Goal: Information Seeking & Learning: Check status

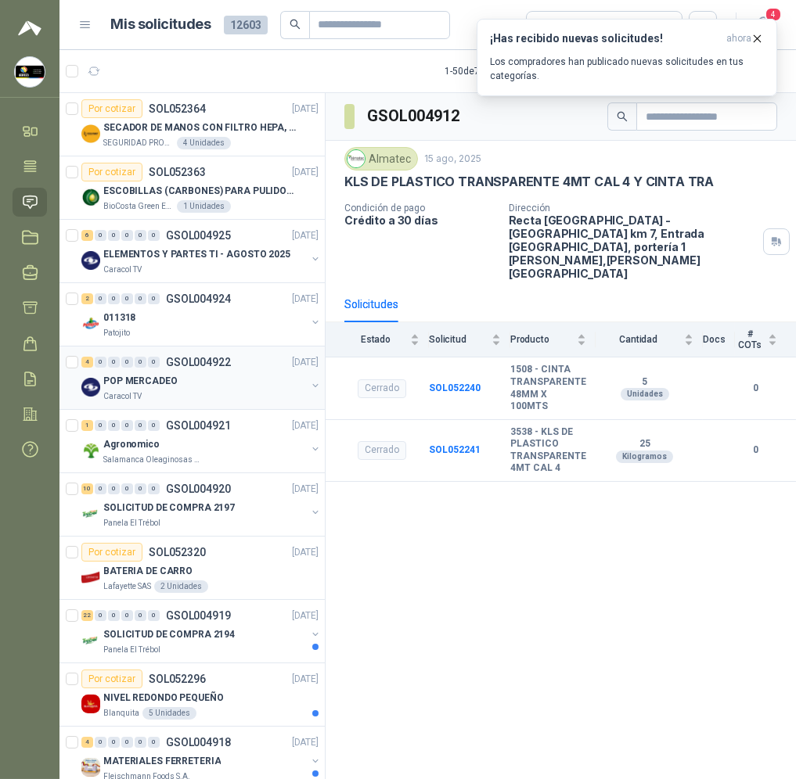
click at [229, 389] on div "POP MERCADEO" at bounding box center [204, 381] width 203 height 19
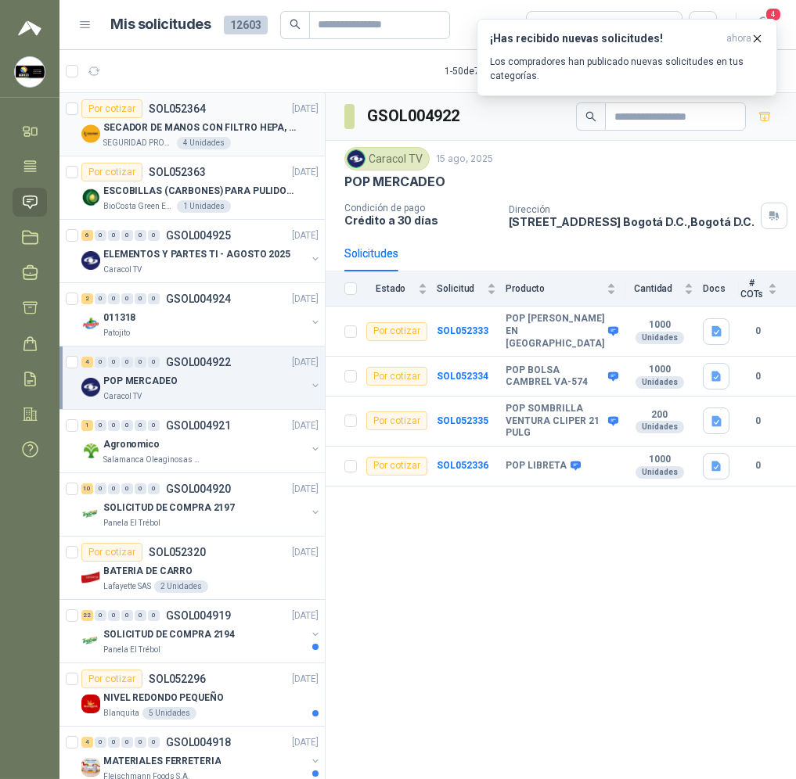
click at [266, 126] on p "SECADOR DE MANOS CON FILTRO HEPA, SECADO RAPIDO" at bounding box center [200, 127] width 195 height 15
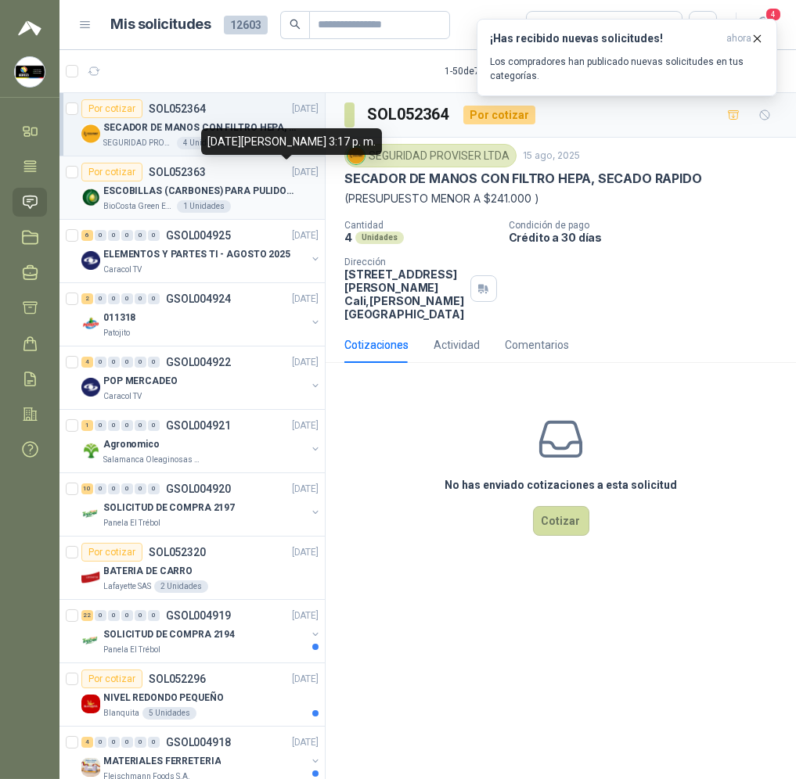
click at [292, 178] on p "[DATE]" at bounding box center [305, 172] width 27 height 15
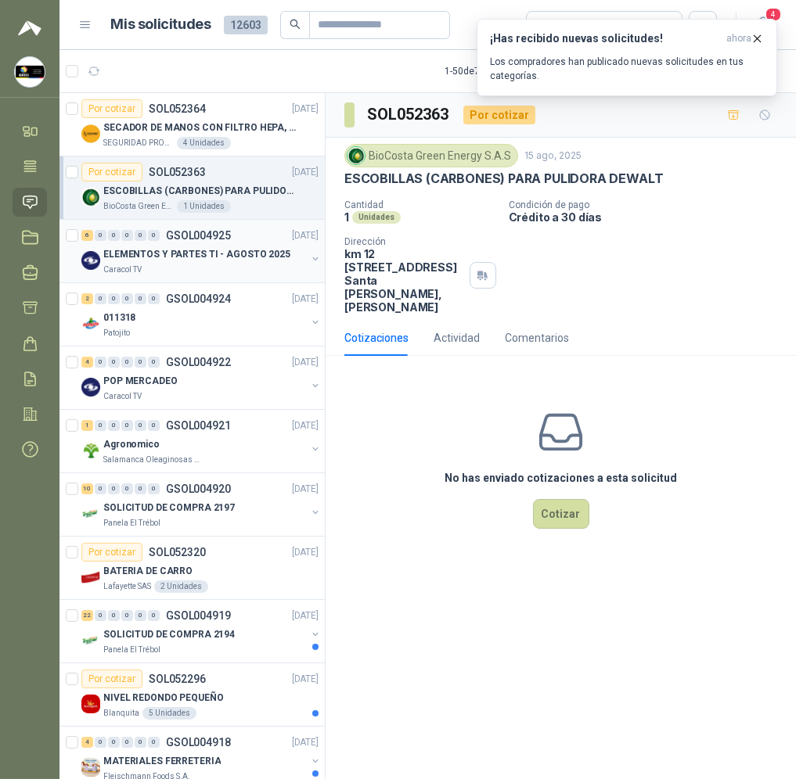
click at [286, 252] on div "ELEMENTOS Y PARTES TI - AGOSTO 2025" at bounding box center [204, 254] width 203 height 19
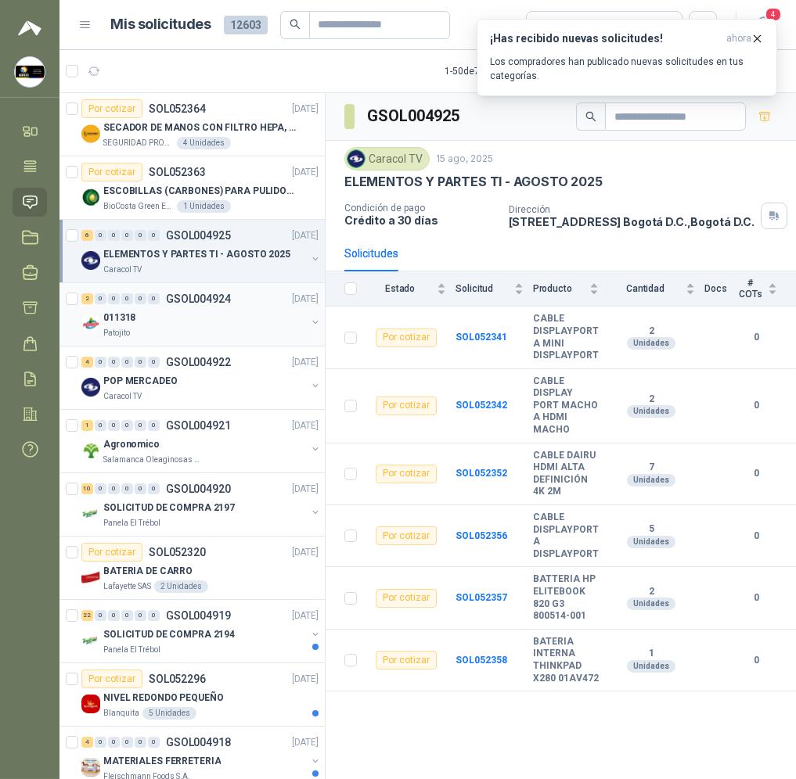
click at [256, 327] on div "Patojito" at bounding box center [204, 333] width 203 height 13
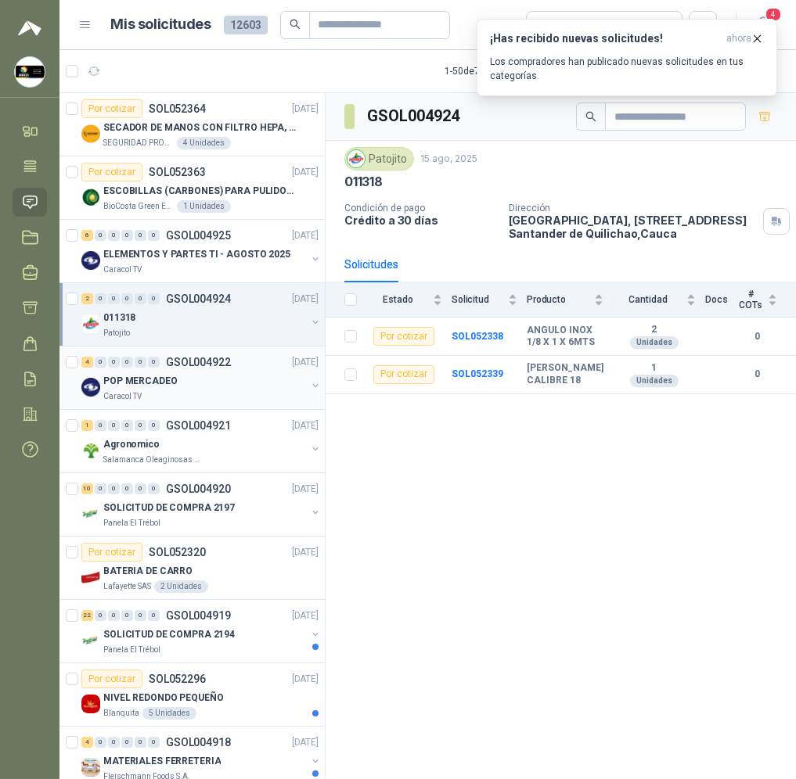
click at [228, 371] on div "4 0 0 0 0 0 GSOL004922 [DATE]" at bounding box center [201, 362] width 240 height 19
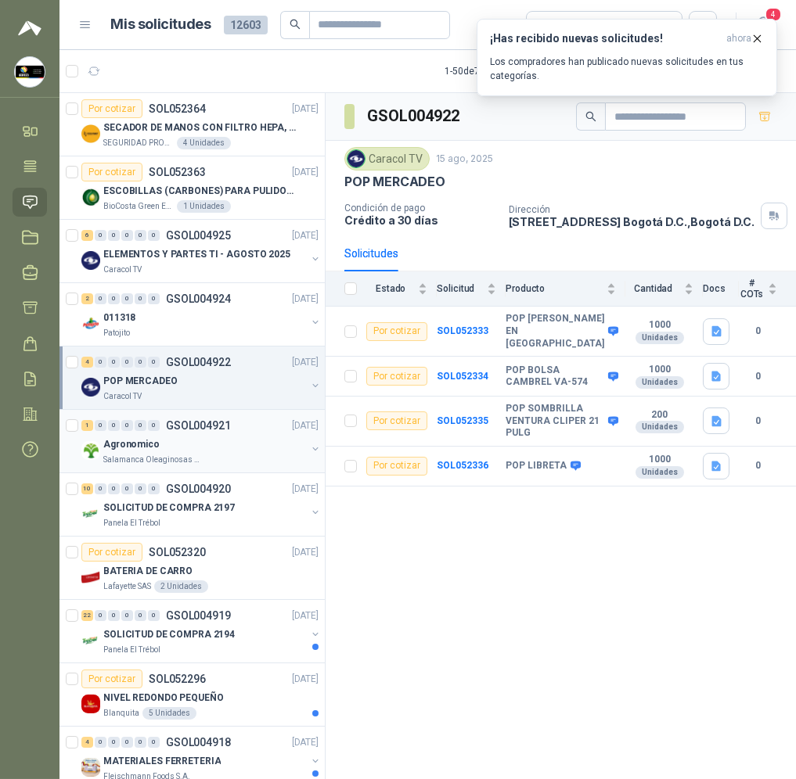
click at [239, 452] on div "Agronomico" at bounding box center [204, 444] width 203 height 19
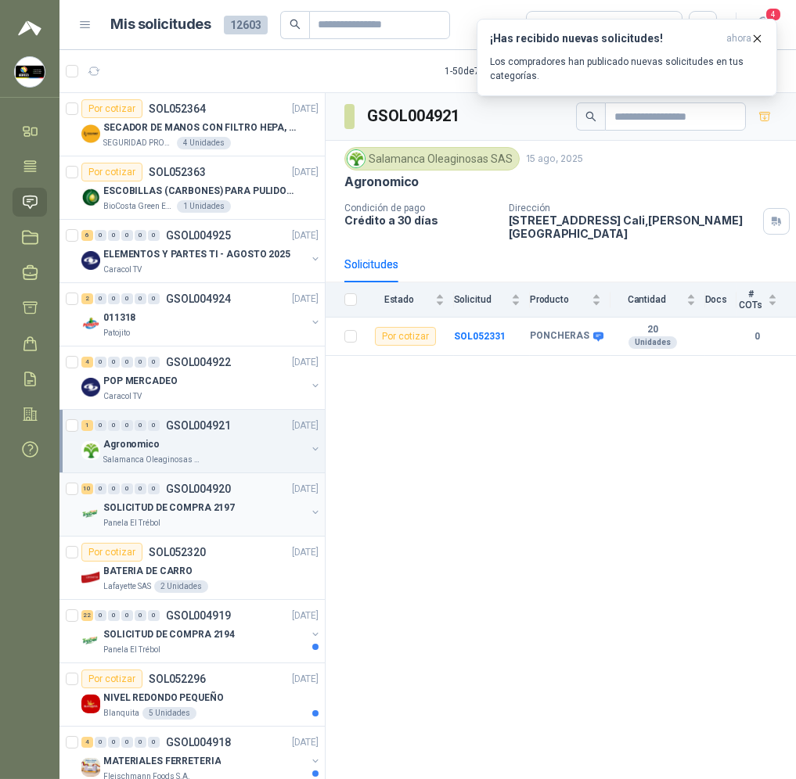
click at [239, 499] on div "SOLICITUD DE COMPRA 2197" at bounding box center [204, 507] width 203 height 19
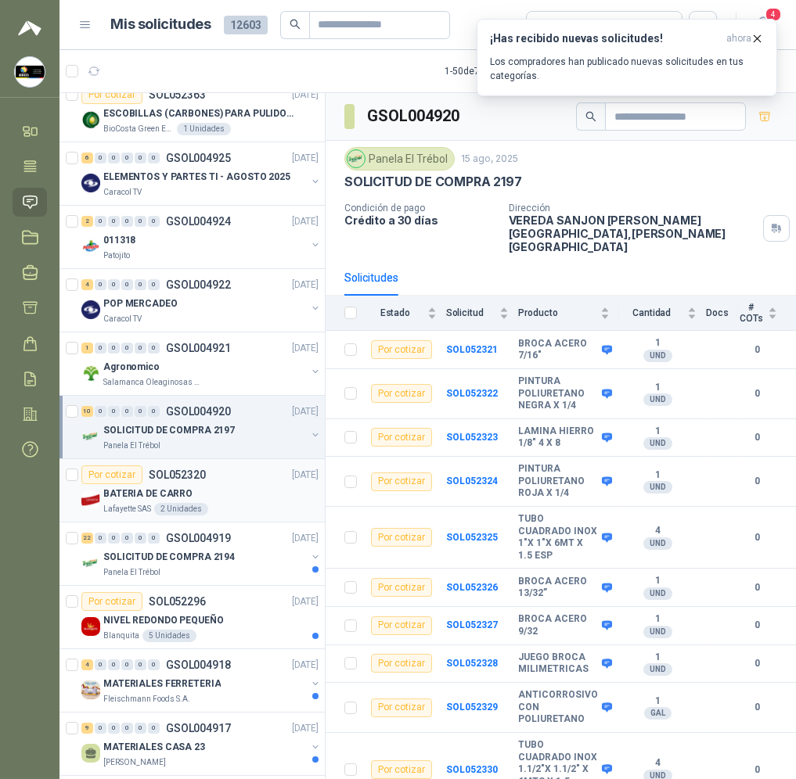
scroll to position [117, 0]
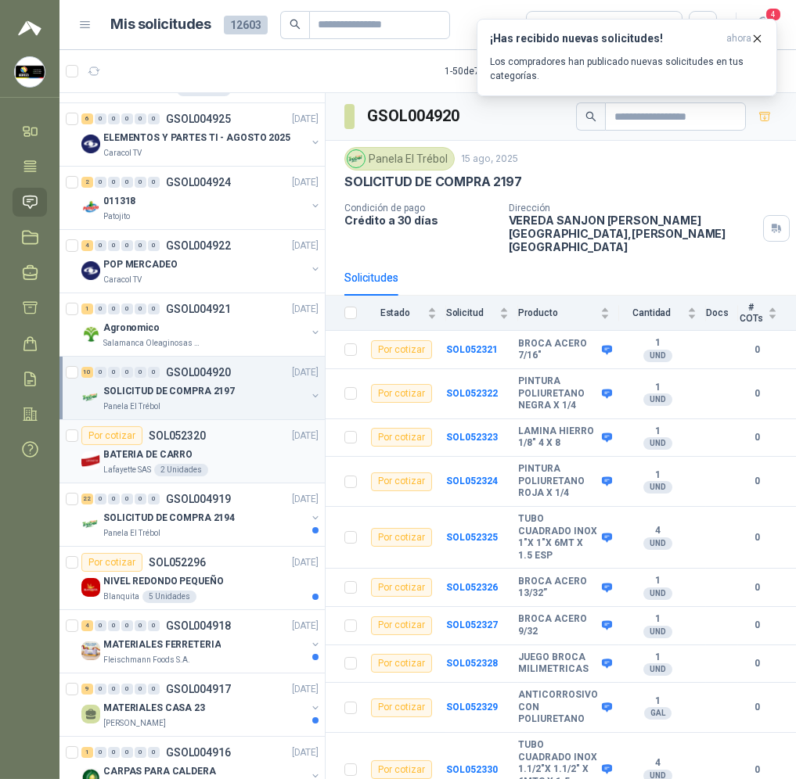
click at [270, 462] on div "BATERIA DE CARRO" at bounding box center [210, 454] width 215 height 19
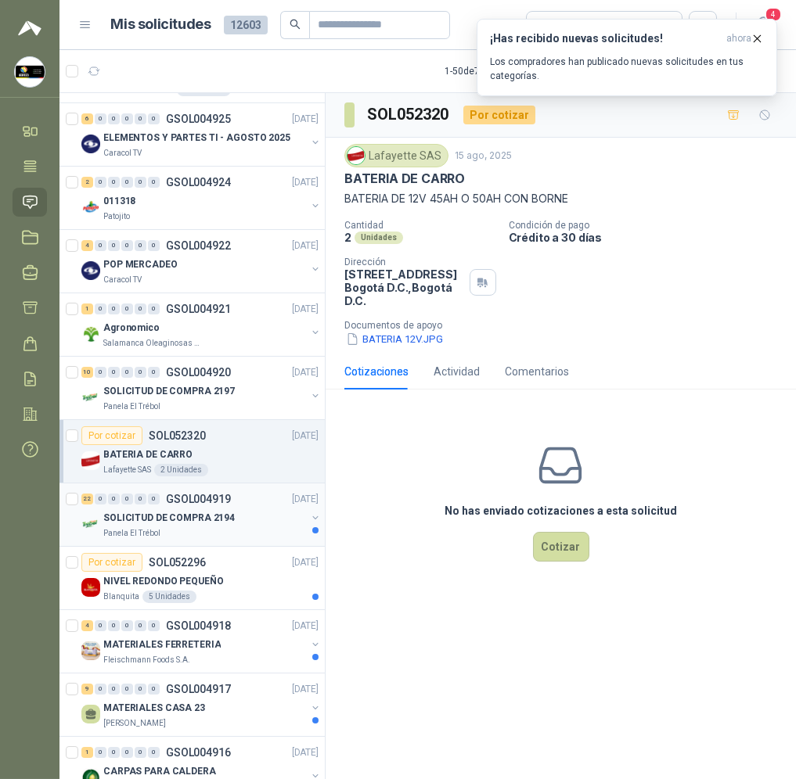
click at [257, 523] on div "SOLICITUD DE COMPRA 2194" at bounding box center [204, 518] width 203 height 19
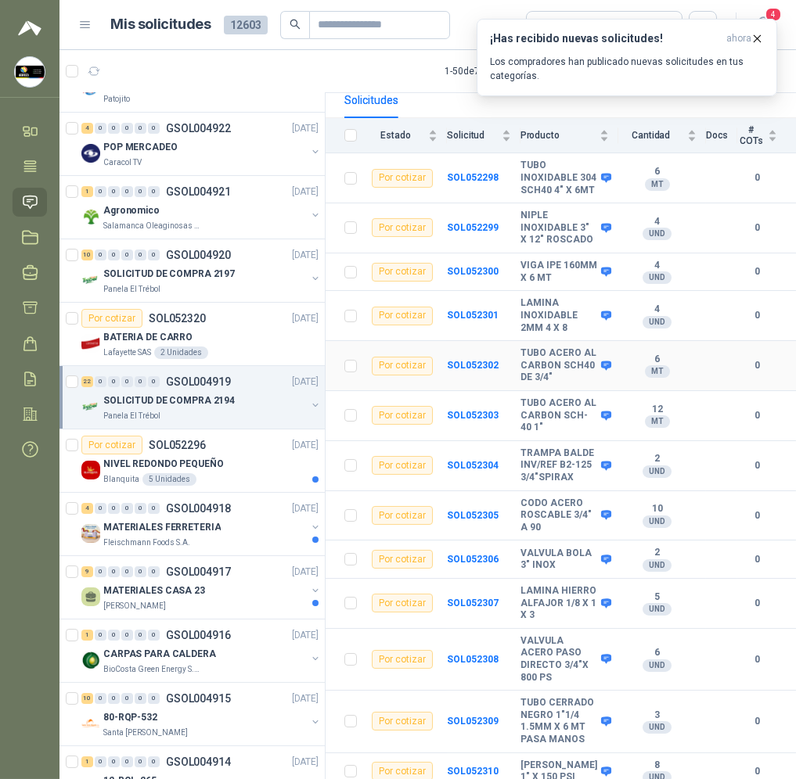
scroll to position [234, 0]
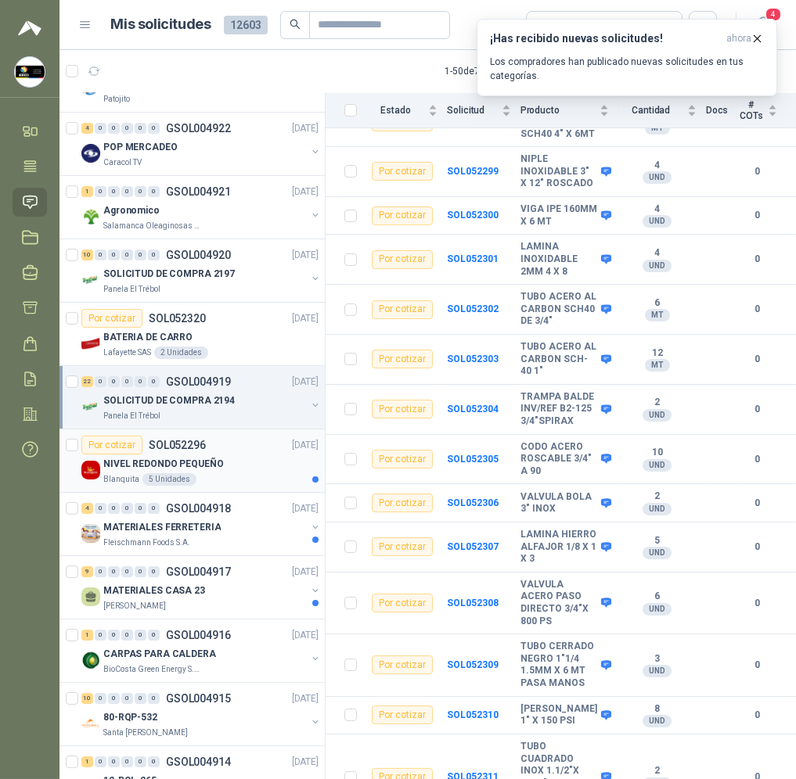
click at [240, 455] on div "NIVEL REDONDO PEQUEÑO" at bounding box center [210, 464] width 215 height 19
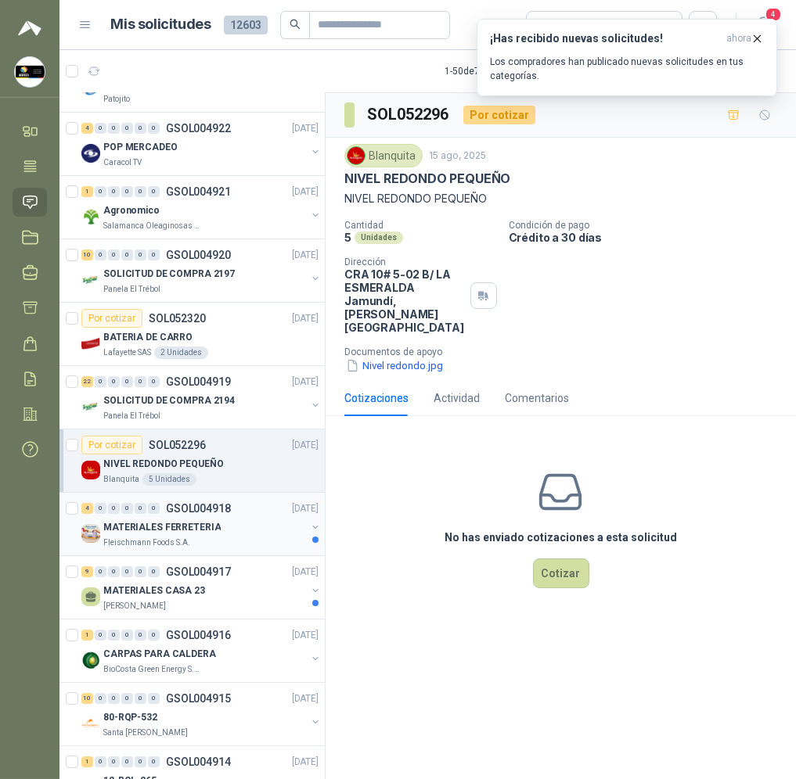
click at [244, 520] on div "MATERIALES FERRETERIA" at bounding box center [204, 527] width 203 height 19
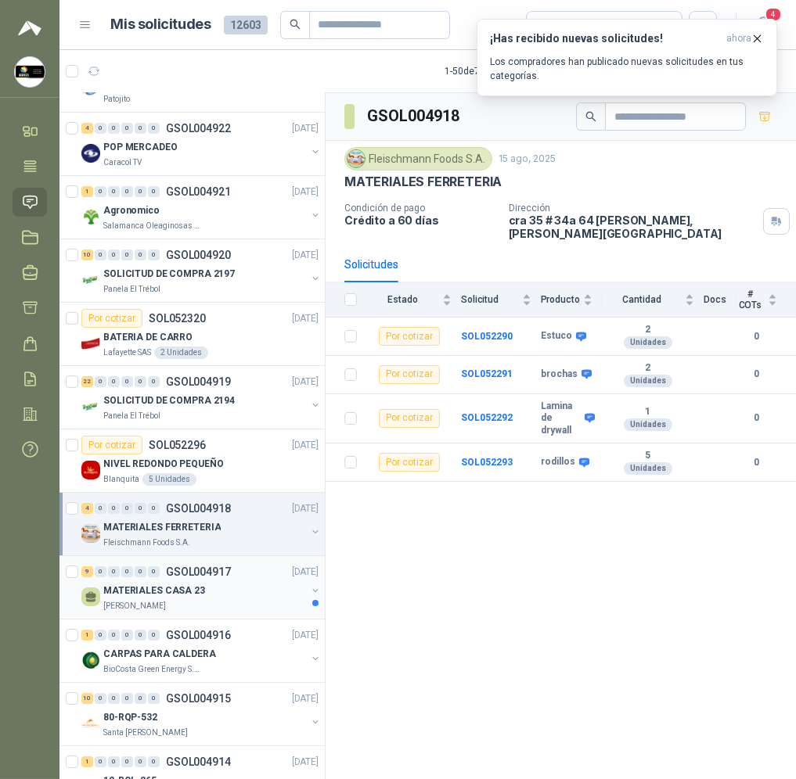
click at [251, 584] on div "MATERIALES CASA 23" at bounding box center [204, 590] width 203 height 19
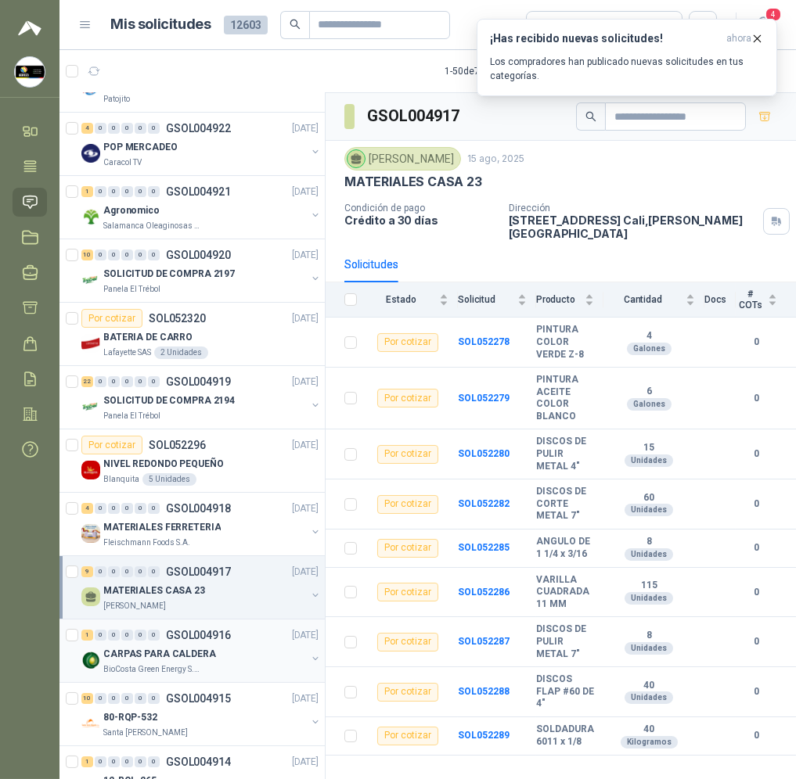
click at [197, 639] on p "GSOL004916" at bounding box center [198, 635] width 65 height 11
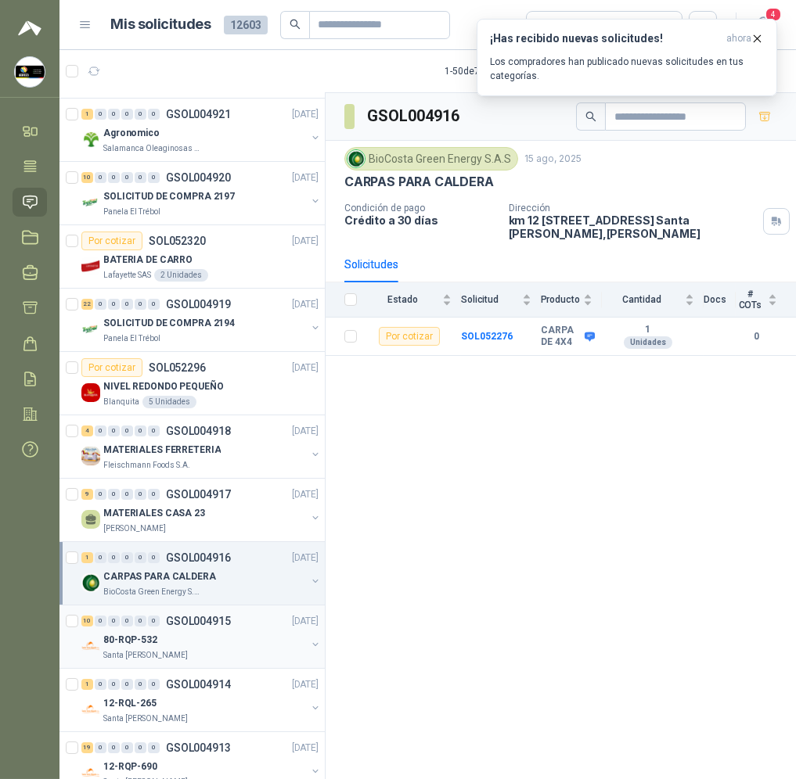
scroll to position [351, 0]
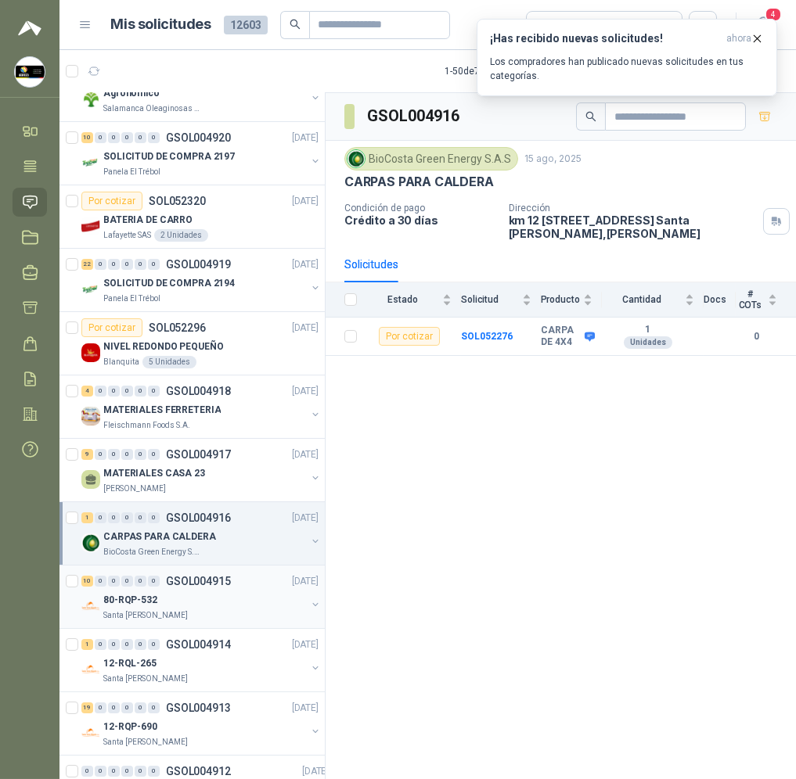
click at [213, 606] on div "80-RQP-532 Santa [PERSON_NAME]" at bounding box center [204, 606] width 203 height 31
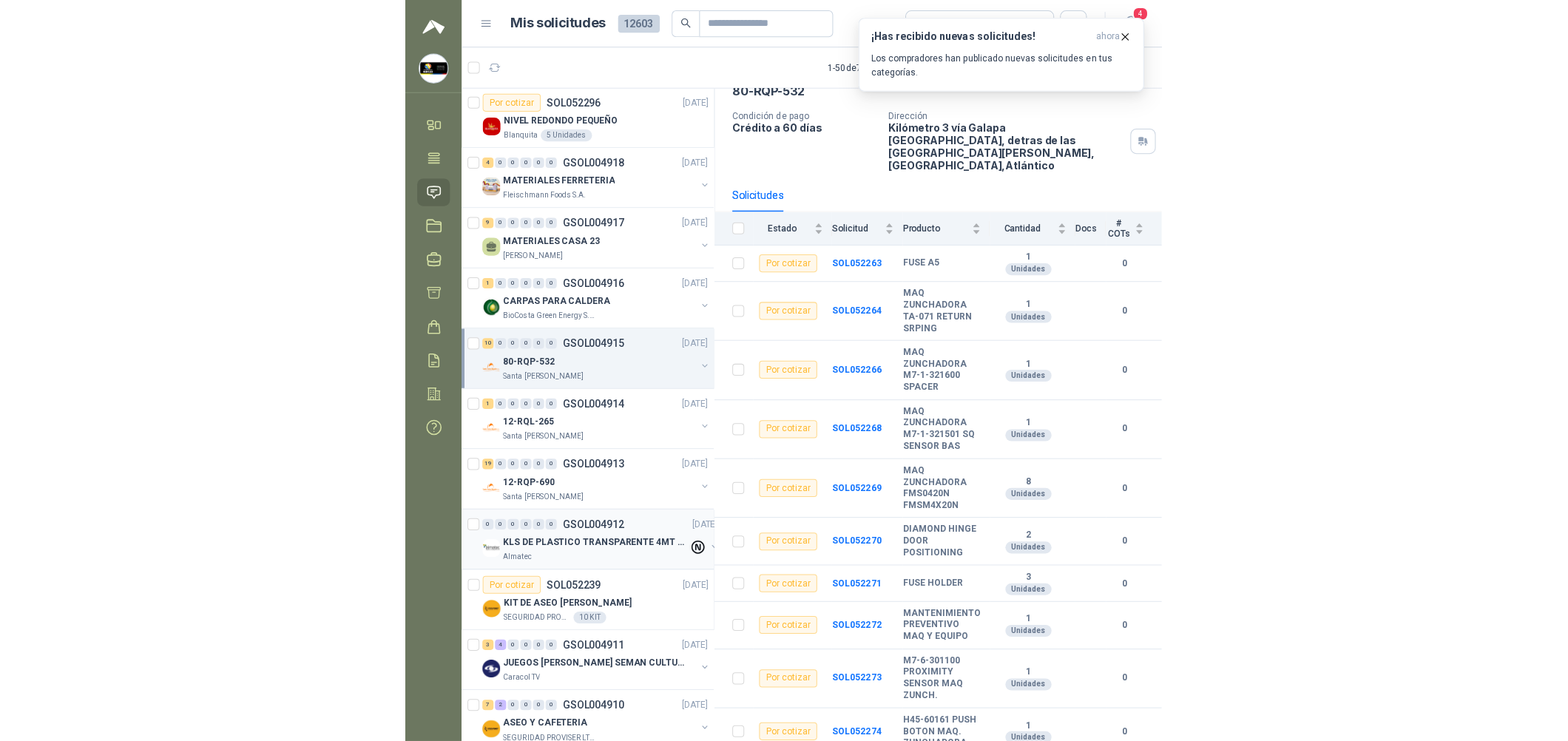
scroll to position [554, 0]
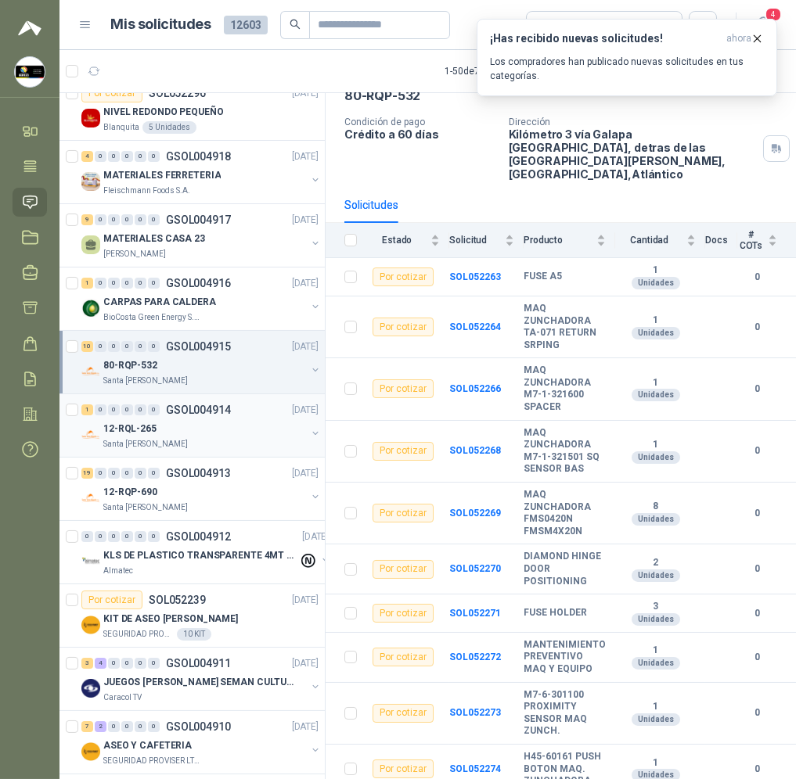
click at [292, 404] on p "[DATE]" at bounding box center [305, 410] width 27 height 15
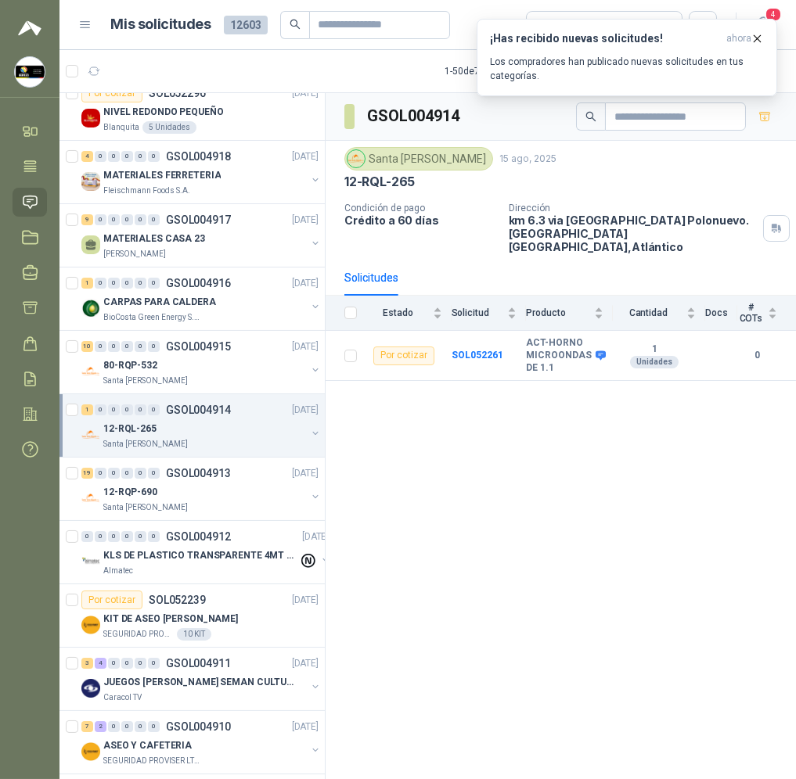
click at [589, 454] on div "GSOL004914 [GEOGRAPHIC_DATA][PERSON_NAME] [DATE] 12-RQL-265 Condición de pago C…" at bounding box center [560, 439] width 470 height 692
click at [756, 40] on icon "button" at bounding box center [756, 38] width 13 height 13
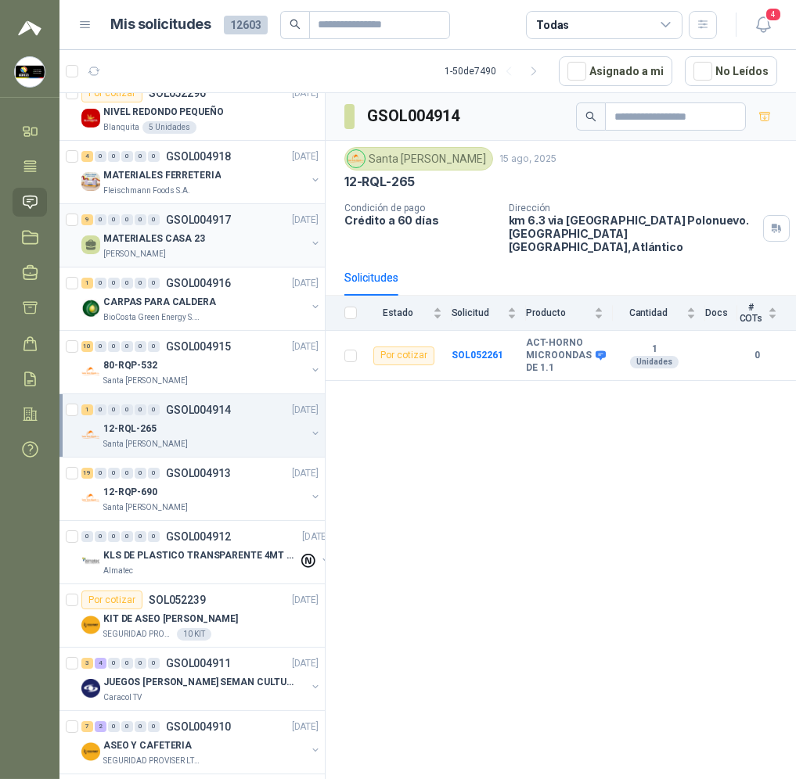
click at [264, 261] on div "9 0 0 0 0 0 GSOL004917 [DATE] MATERIALES CASA 23 [PERSON_NAME]" at bounding box center [191, 235] width 265 height 63
click at [774, 14] on span "4" at bounding box center [772, 14] width 17 height 15
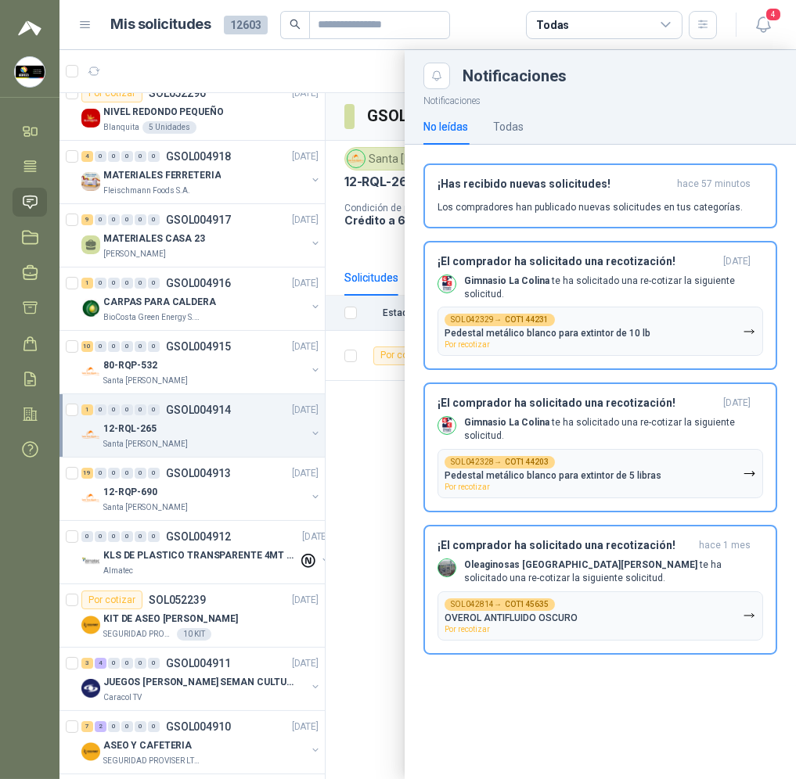
click at [392, 510] on div at bounding box center [427, 414] width 736 height 729
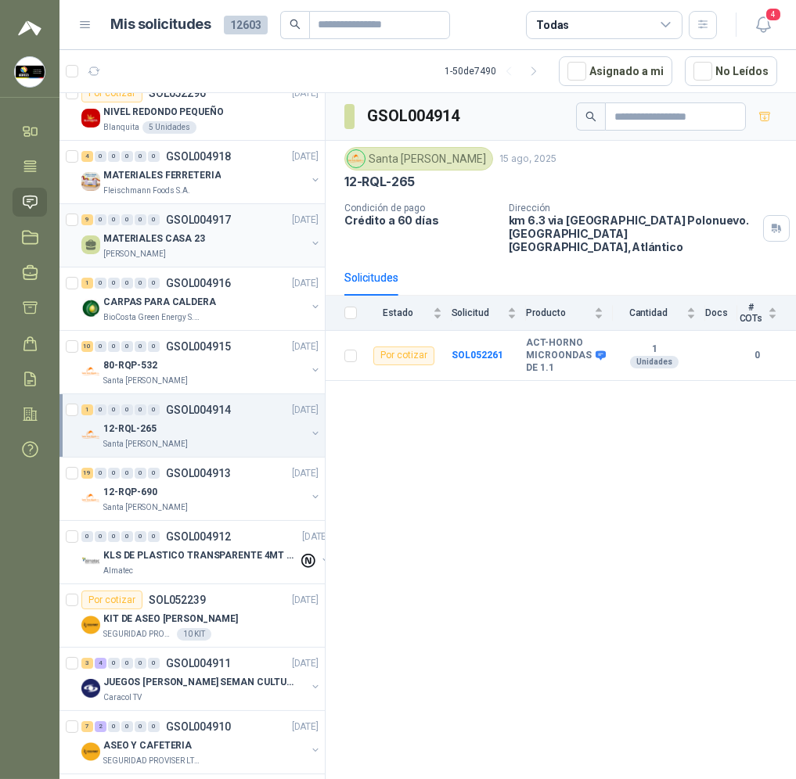
click at [187, 237] on p "MATERIALES CASA 23" at bounding box center [154, 239] width 102 height 15
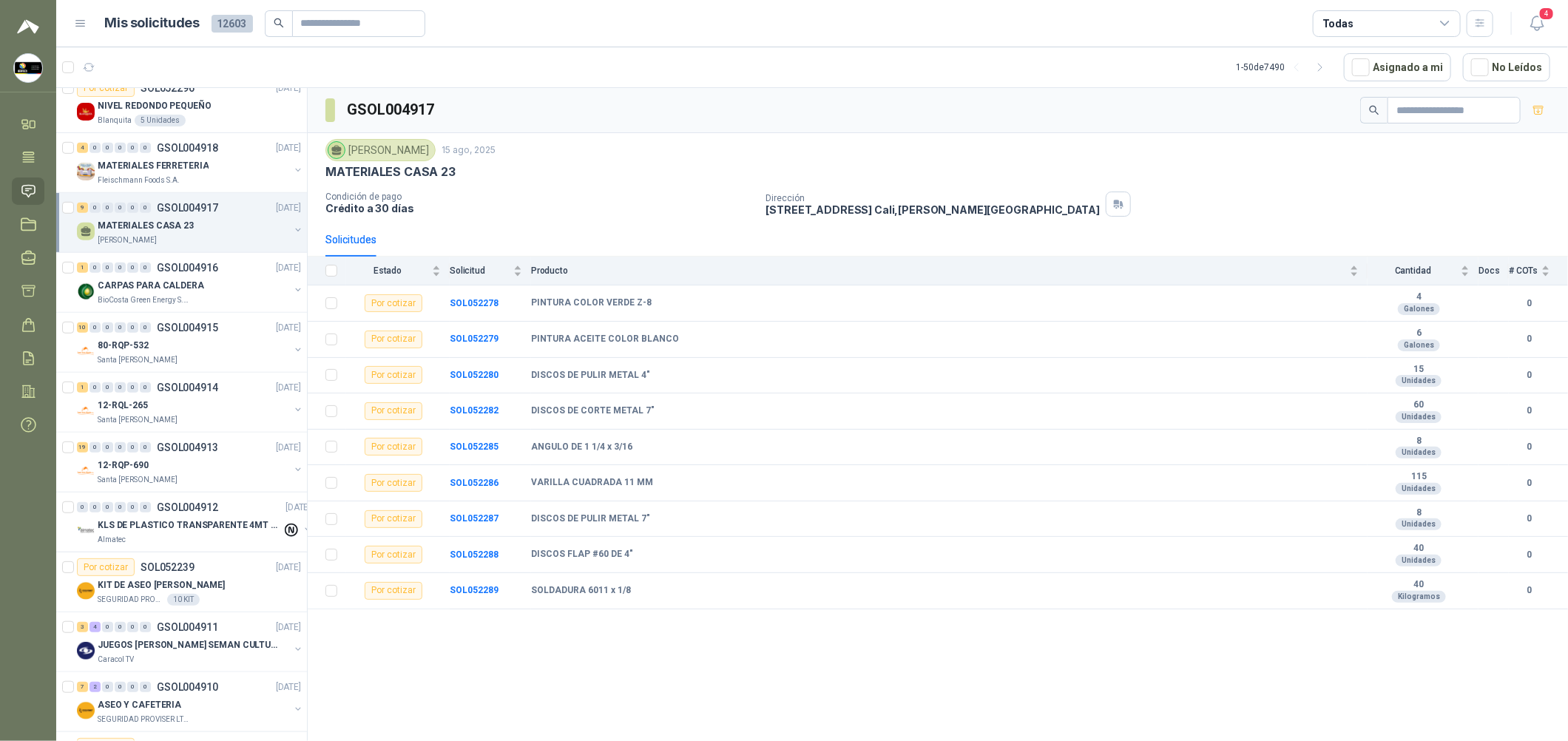
click at [645, 151] on div "[PERSON_NAME] [DATE]" at bounding box center [938, 149] width 1225 height 22
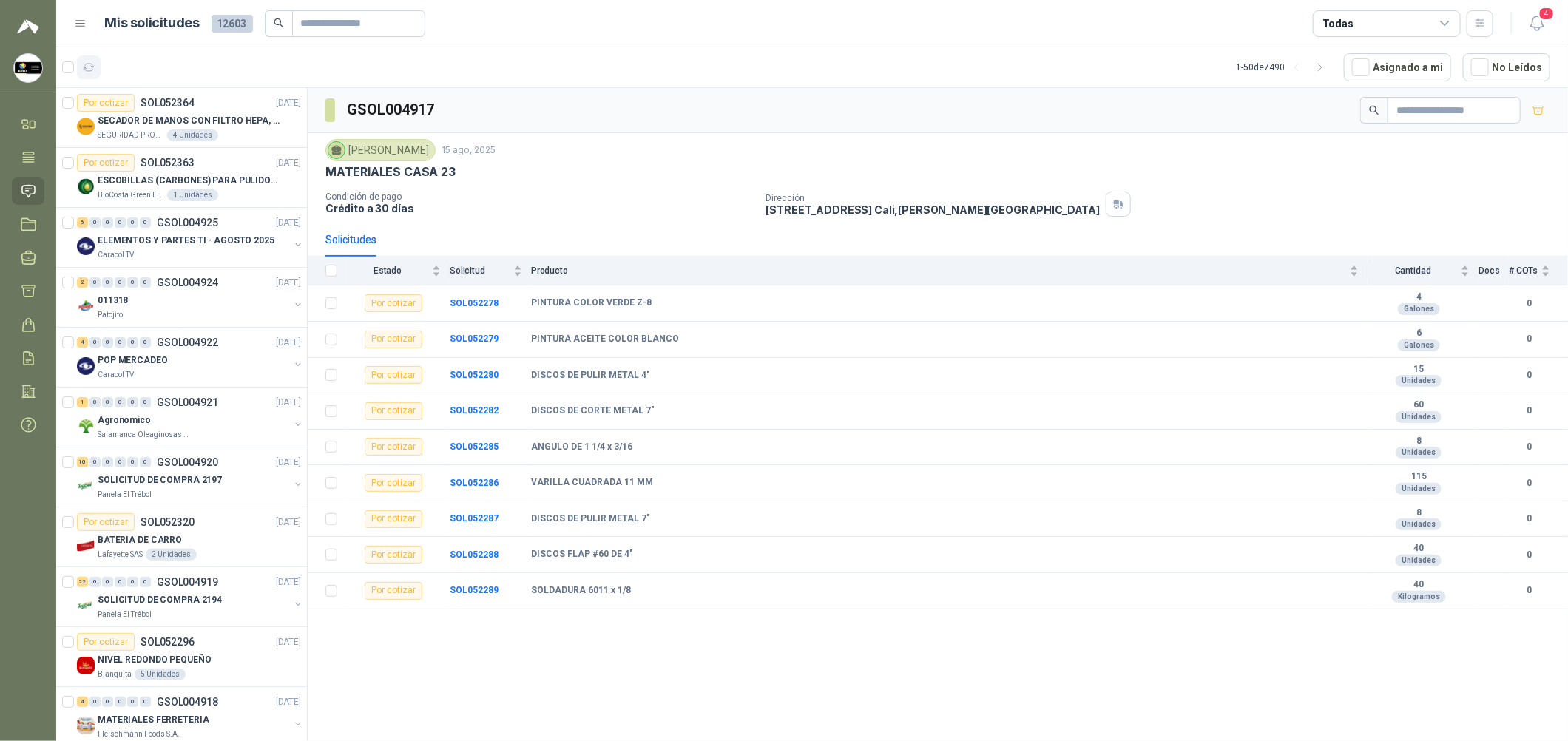
click at [89, 63] on icon "button" at bounding box center [89, 67] width 11 height 8
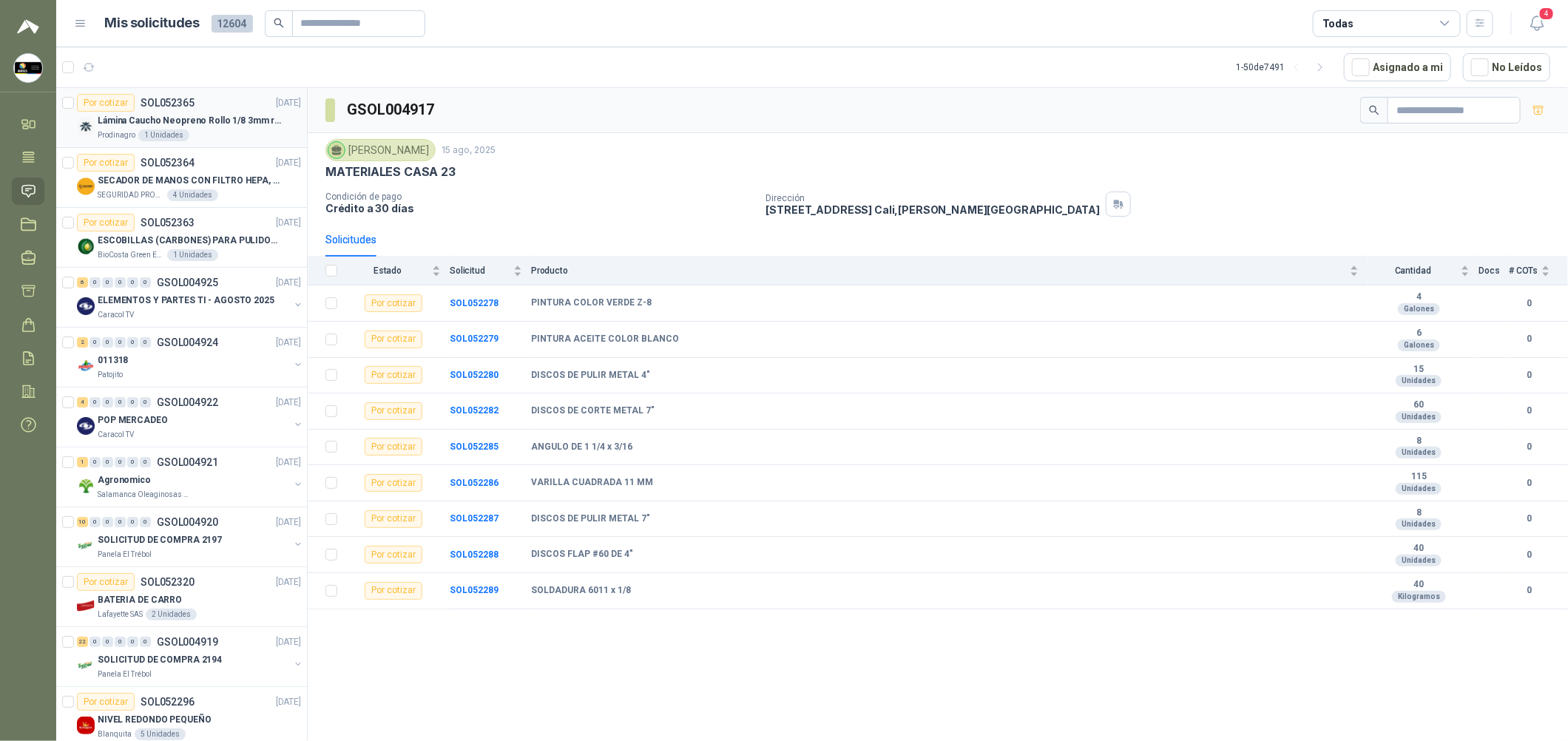
click at [256, 123] on p "Lámina Caucho Neopreno Rollo 1/8 3mm rollo x 10M" at bounding box center [189, 120] width 184 height 14
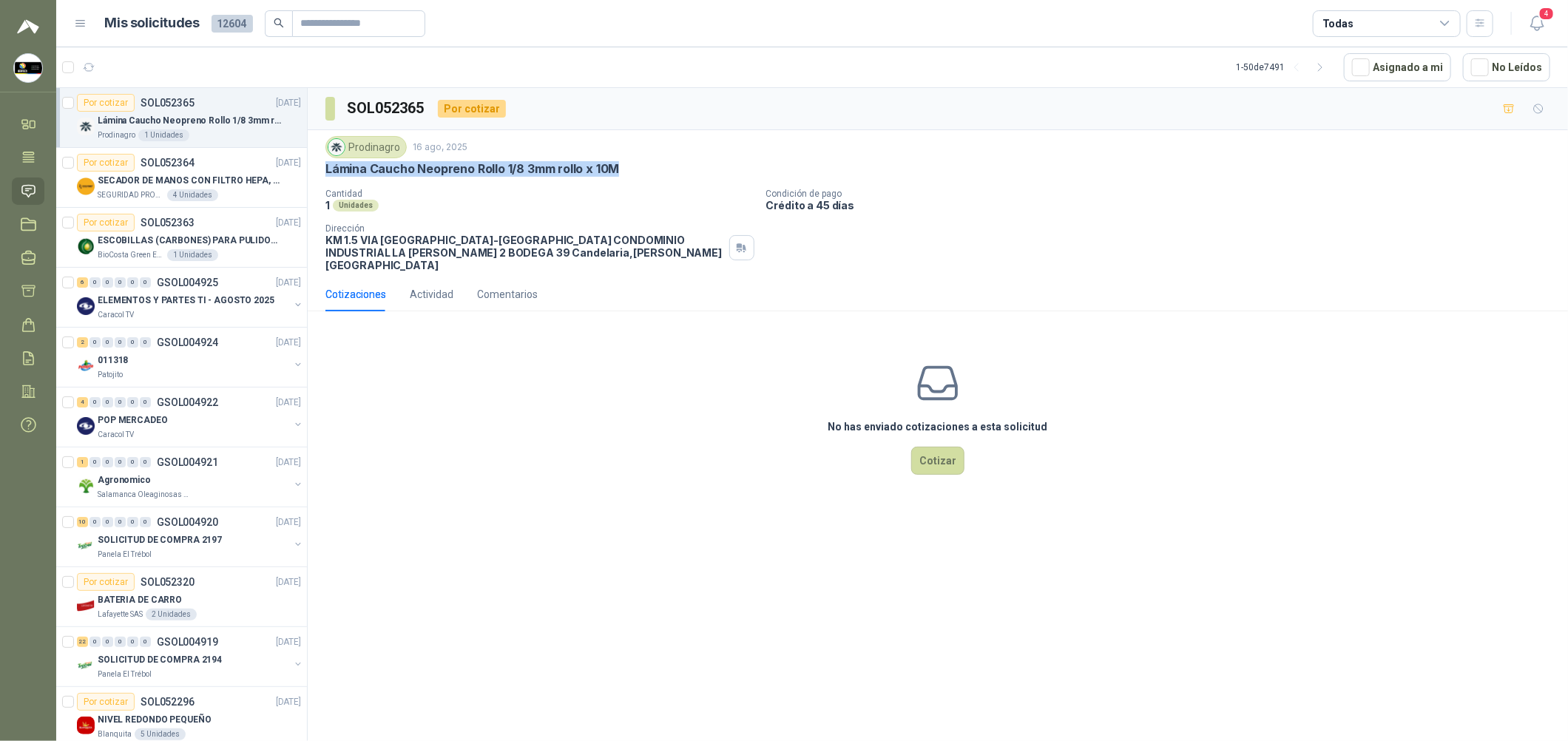
drag, startPoint x: 624, startPoint y: 168, endPoint x: 319, endPoint y: 174, distance: 305.1
click at [319, 174] on div "Prodinagro [DATE] Lámina Caucho Neopreno Rollo 1/8 3mm rollo x 10M Cantidad 1 U…" at bounding box center [937, 204] width 1260 height 147
copy p "Lámina Caucho Neopreno Rollo 1/8 3mm rollo x 10M"
click at [616, 452] on div "No has enviado cotizaciones a esta solicitud Cotizar" at bounding box center [937, 417] width 1260 height 188
click at [215, 162] on div "Por cotizar SOL052364 [DATE]" at bounding box center [188, 163] width 224 height 18
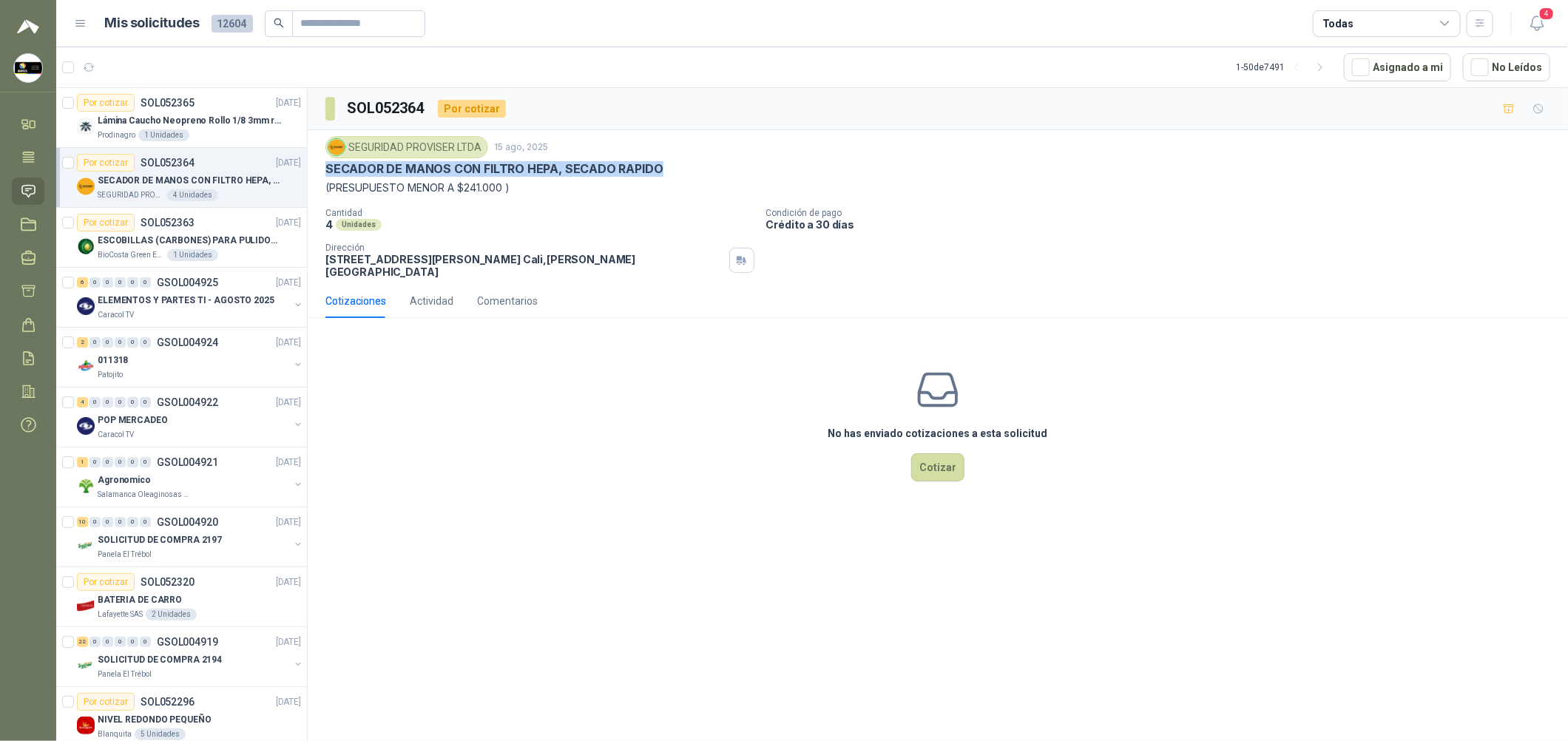
drag, startPoint x: 662, startPoint y: 164, endPoint x: 322, endPoint y: 163, distance: 340.0
click at [322, 163] on div "SEGURIDAD PROVISER LTDA [DATE] SECADOR DE MANOS CON FILTRO HEPA, SECADO RAPIDO …" at bounding box center [937, 207] width 1260 height 154
copy p "SECADOR DE MANOS CON FILTRO HEPA, SECADO RAPIDO"
click at [525, 483] on div "No has enviado cotizaciones a esta solicitud Cotizar" at bounding box center [937, 423] width 1260 height 188
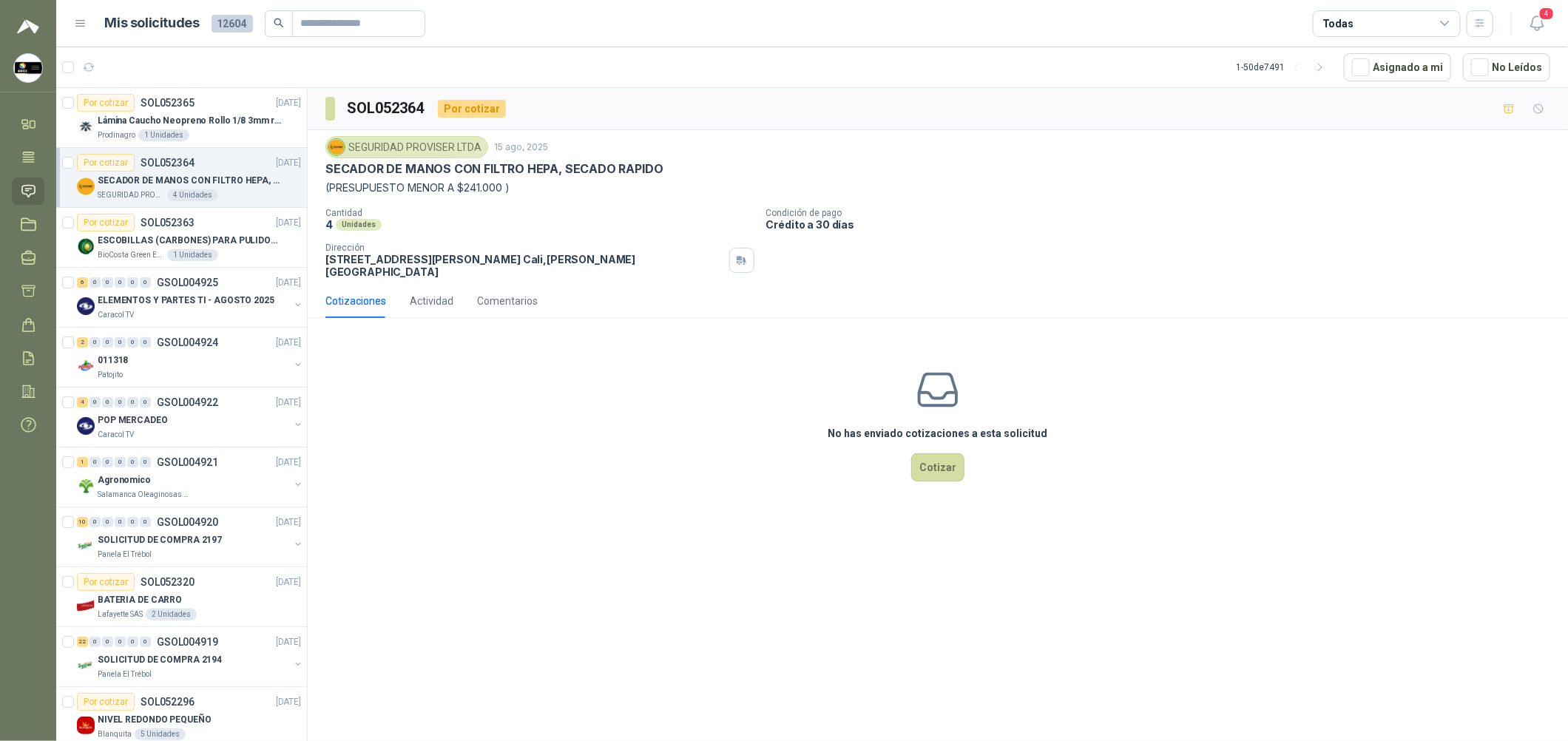
click at [223, 179] on p "SECADOR DE MANOS CON FILTRO HEPA, SECADO RAPIDO" at bounding box center [189, 181] width 184 height 14
click at [276, 226] on p "[DATE]" at bounding box center [288, 222] width 26 height 14
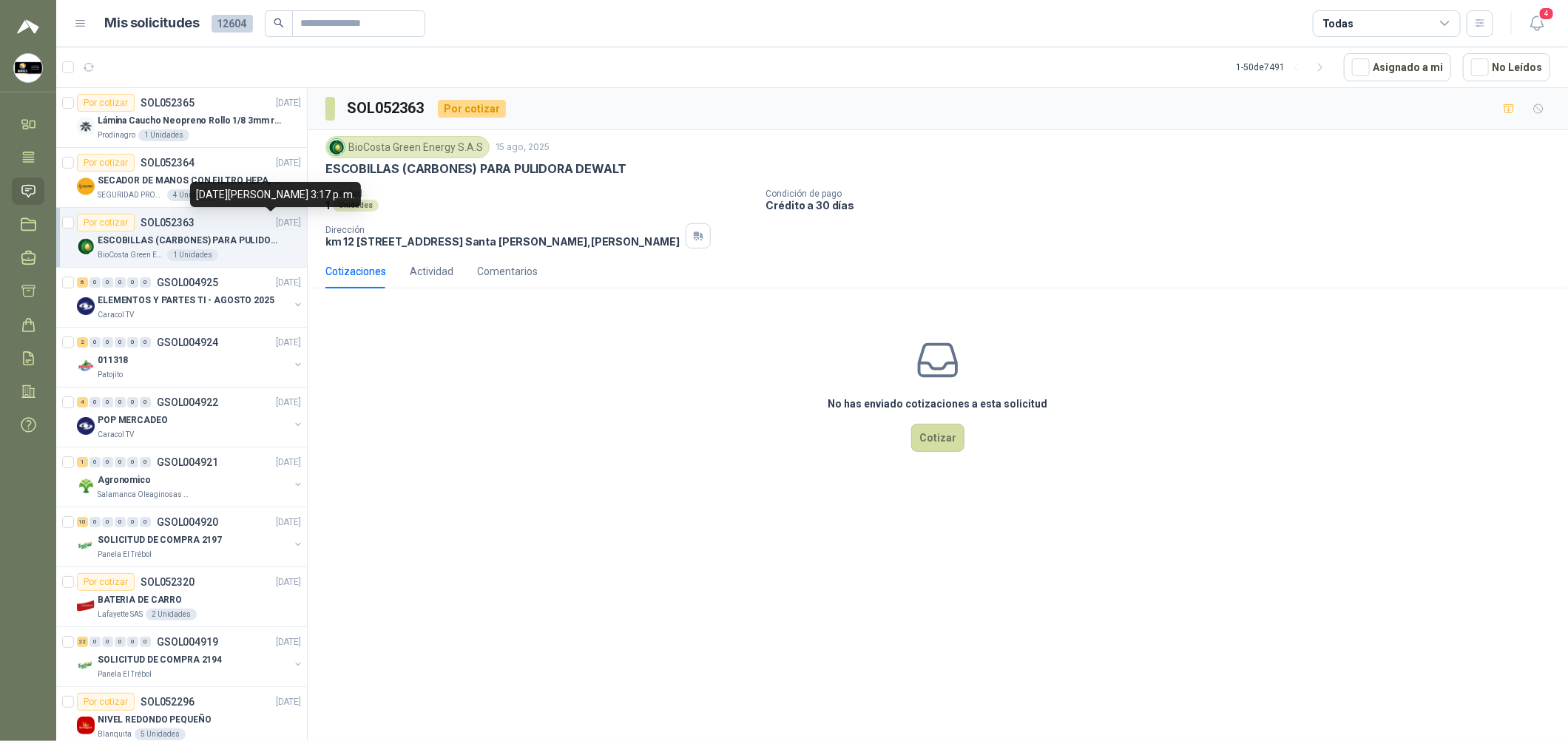
click at [257, 196] on div "[DATE][PERSON_NAME] 3:17 p. m." at bounding box center [275, 194] width 171 height 26
click at [226, 304] on p "ELEMENTOS Y PARTES TI - AGOSTO 2025" at bounding box center [185, 301] width 177 height 14
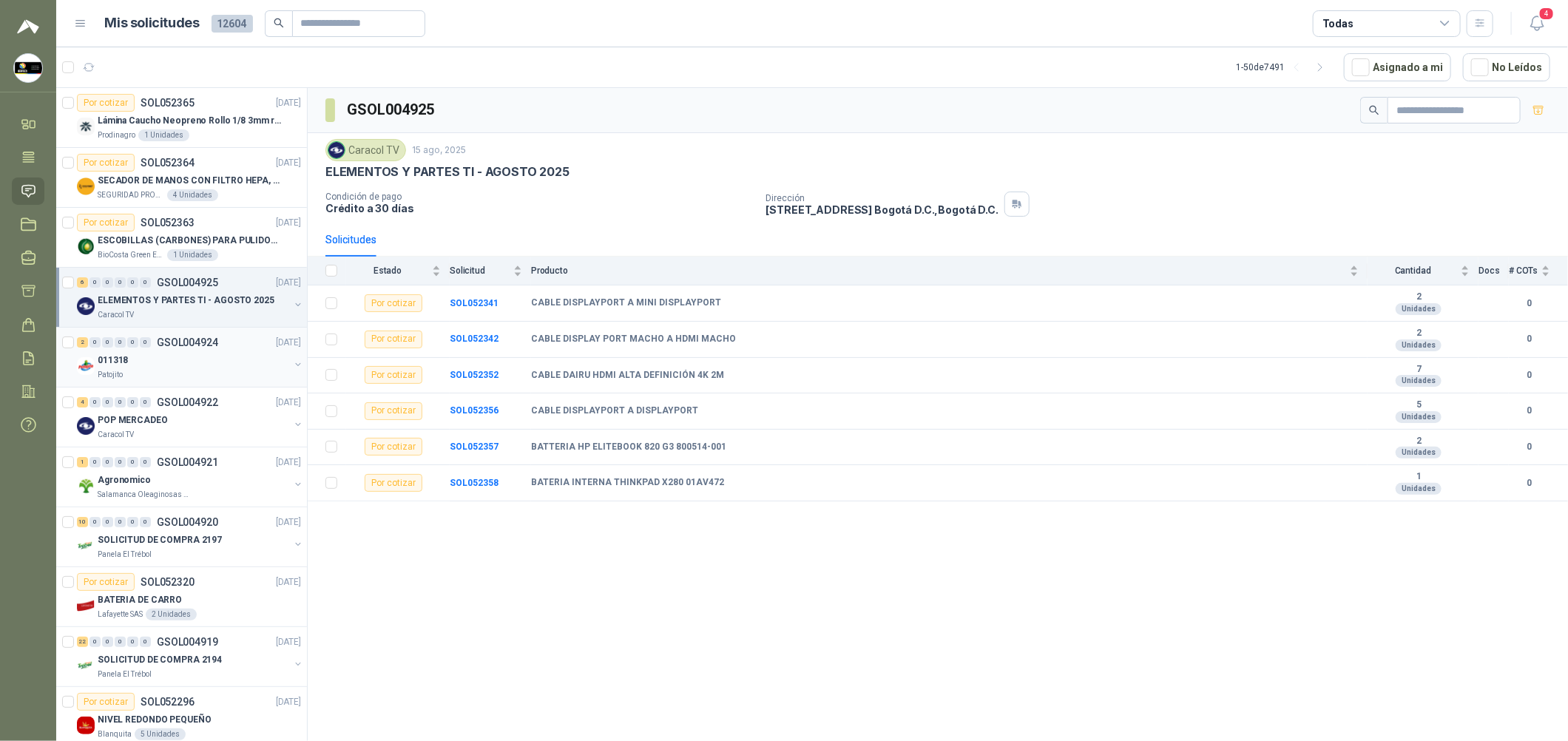
click at [218, 354] on div "011318" at bounding box center [193, 360] width 192 height 18
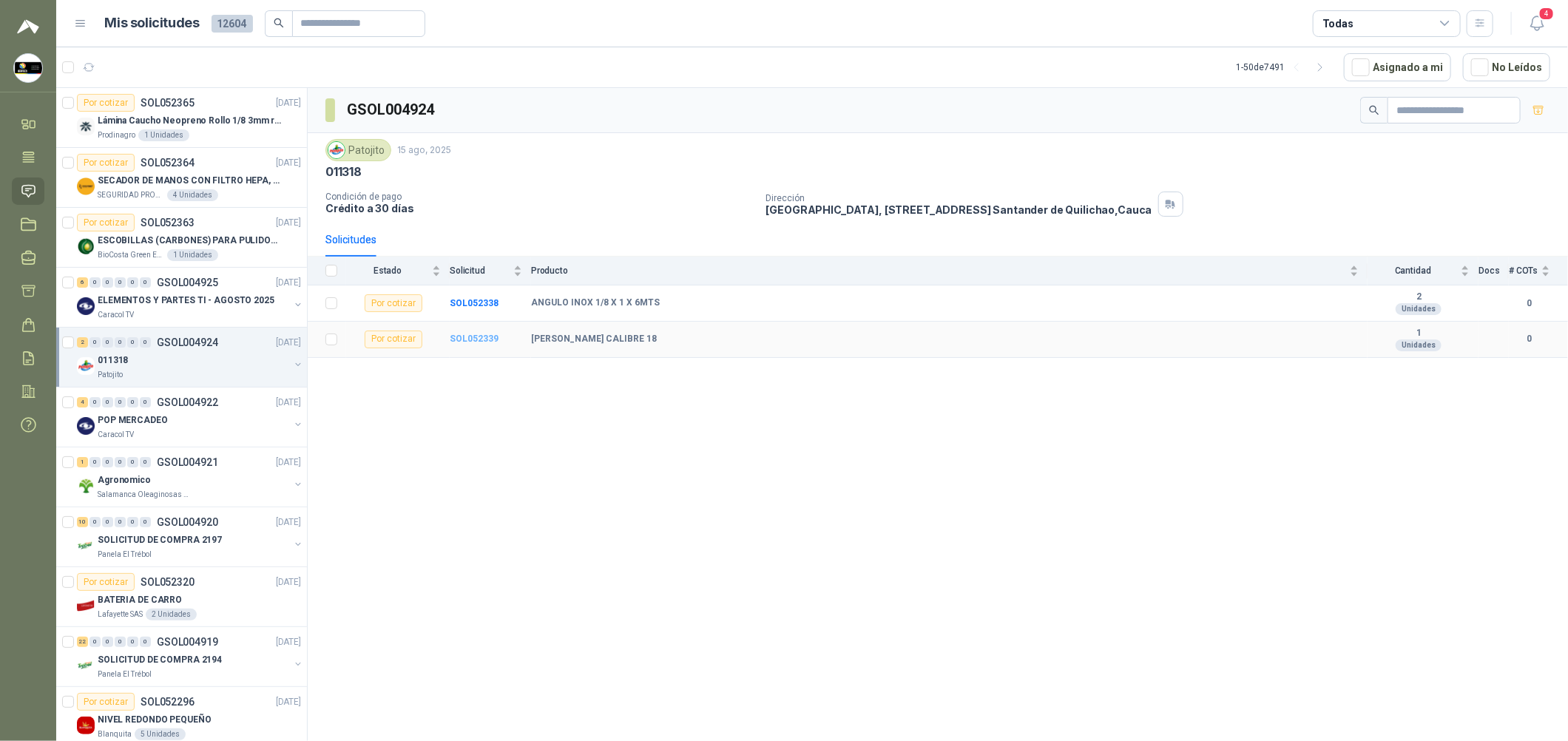
click at [470, 337] on b "SOL052339" at bounding box center [474, 338] width 49 height 10
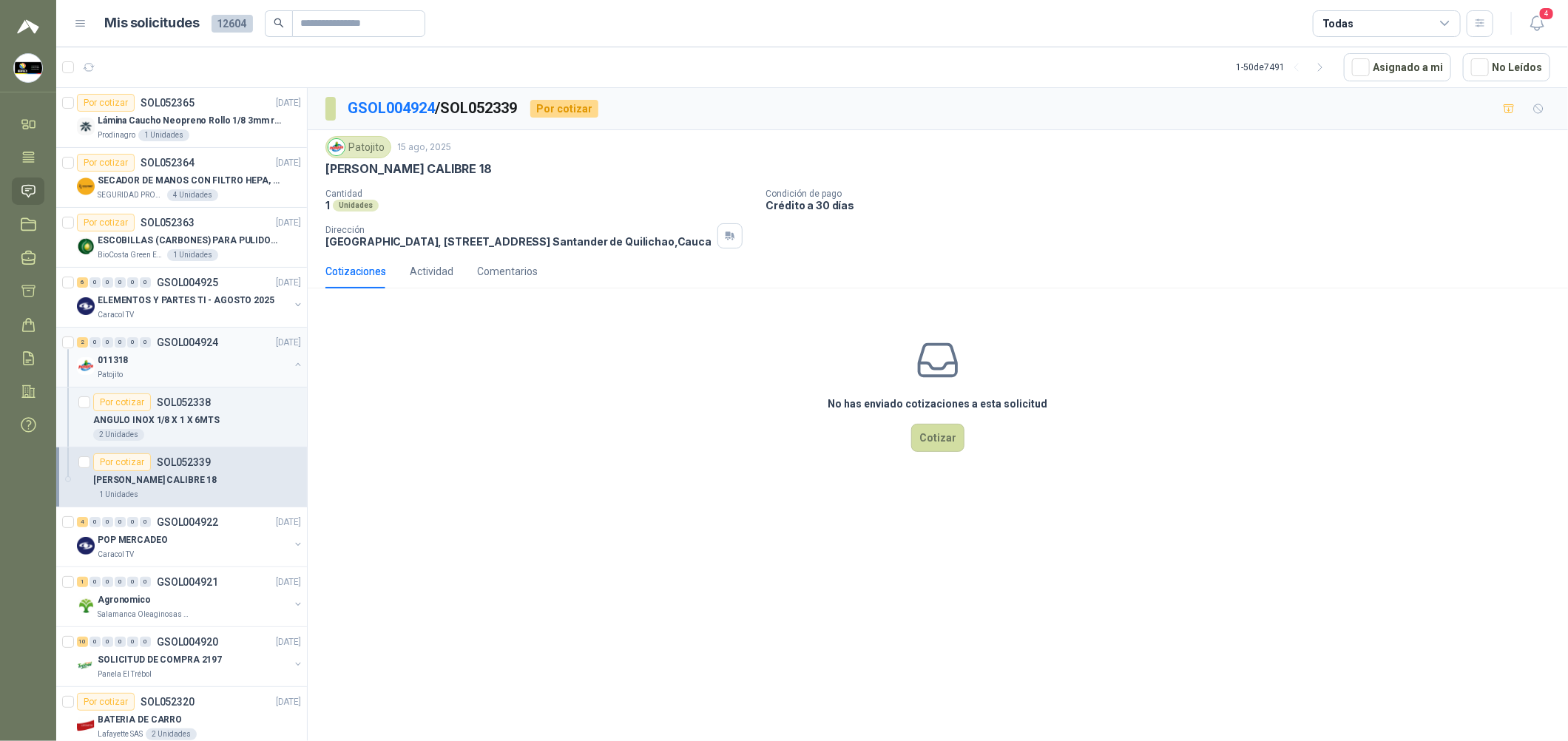
click at [292, 363] on button "button" at bounding box center [298, 364] width 12 height 12
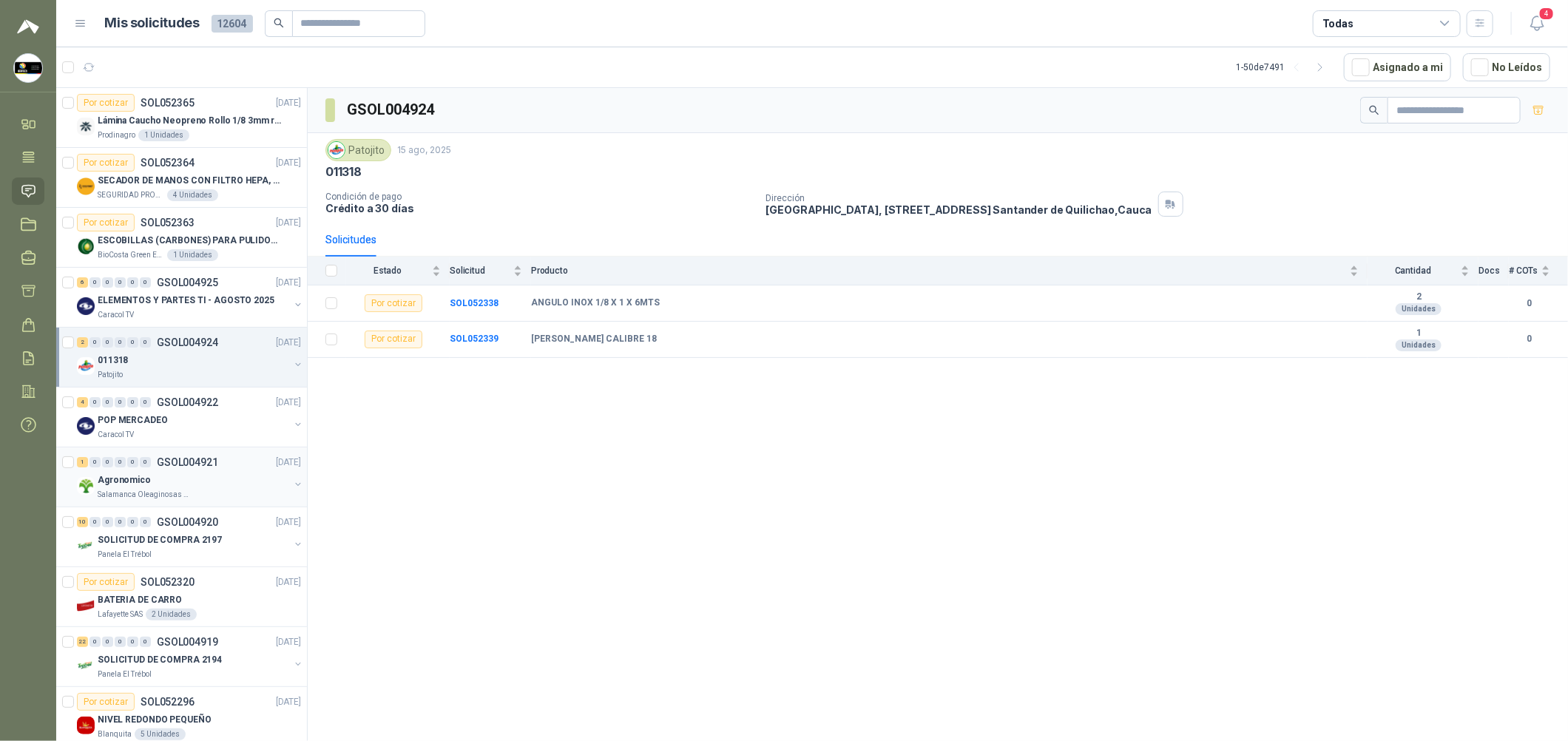
click at [235, 466] on div "1 0 0 0 0 0 GSOL004921 [DATE]" at bounding box center [190, 462] width 227 height 18
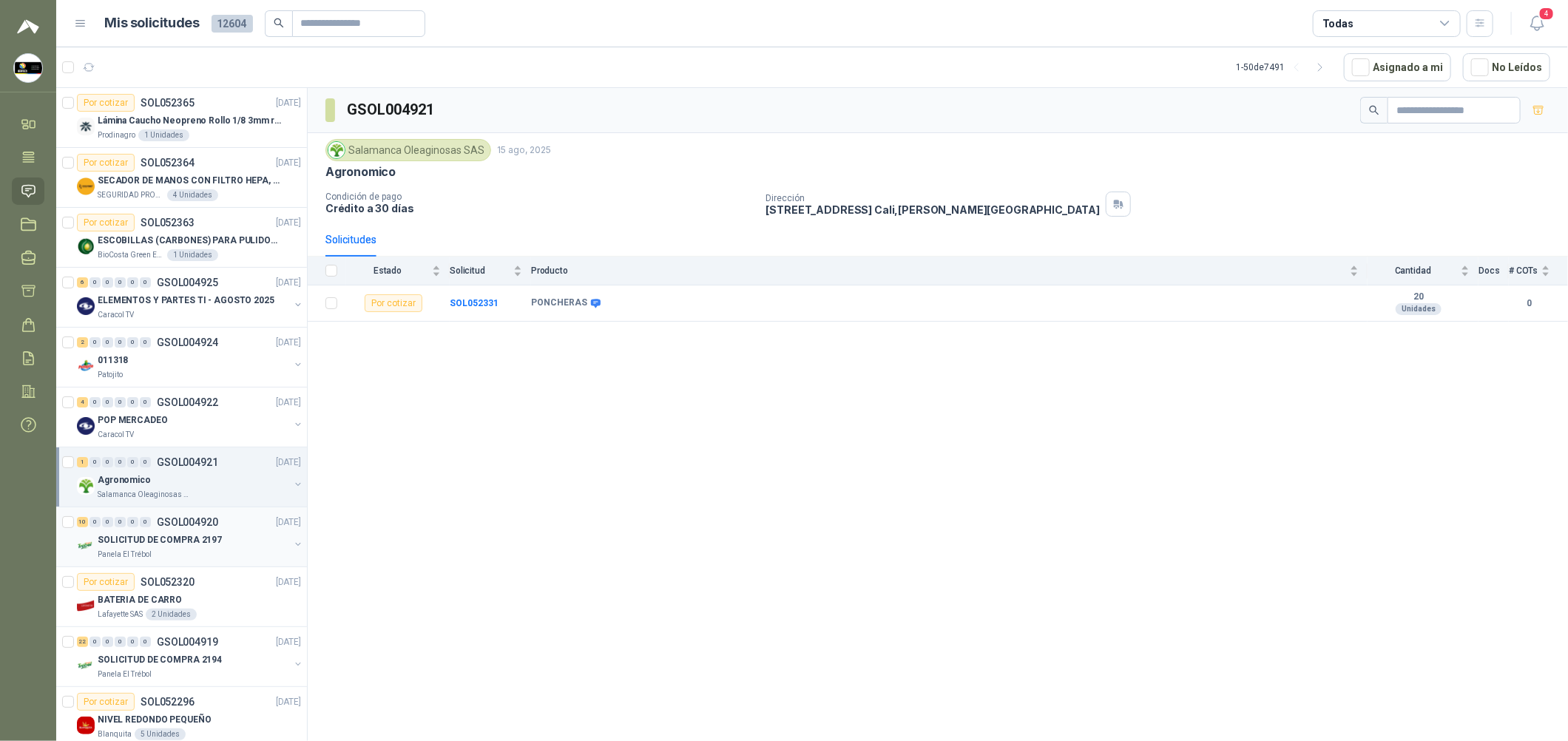
click at [226, 530] on link "10 0 0 0 0 0 GSOL004920 [DATE] SOLICITUD DE COMPRA 2197 Panela El Trébol" at bounding box center [190, 537] width 227 height 47
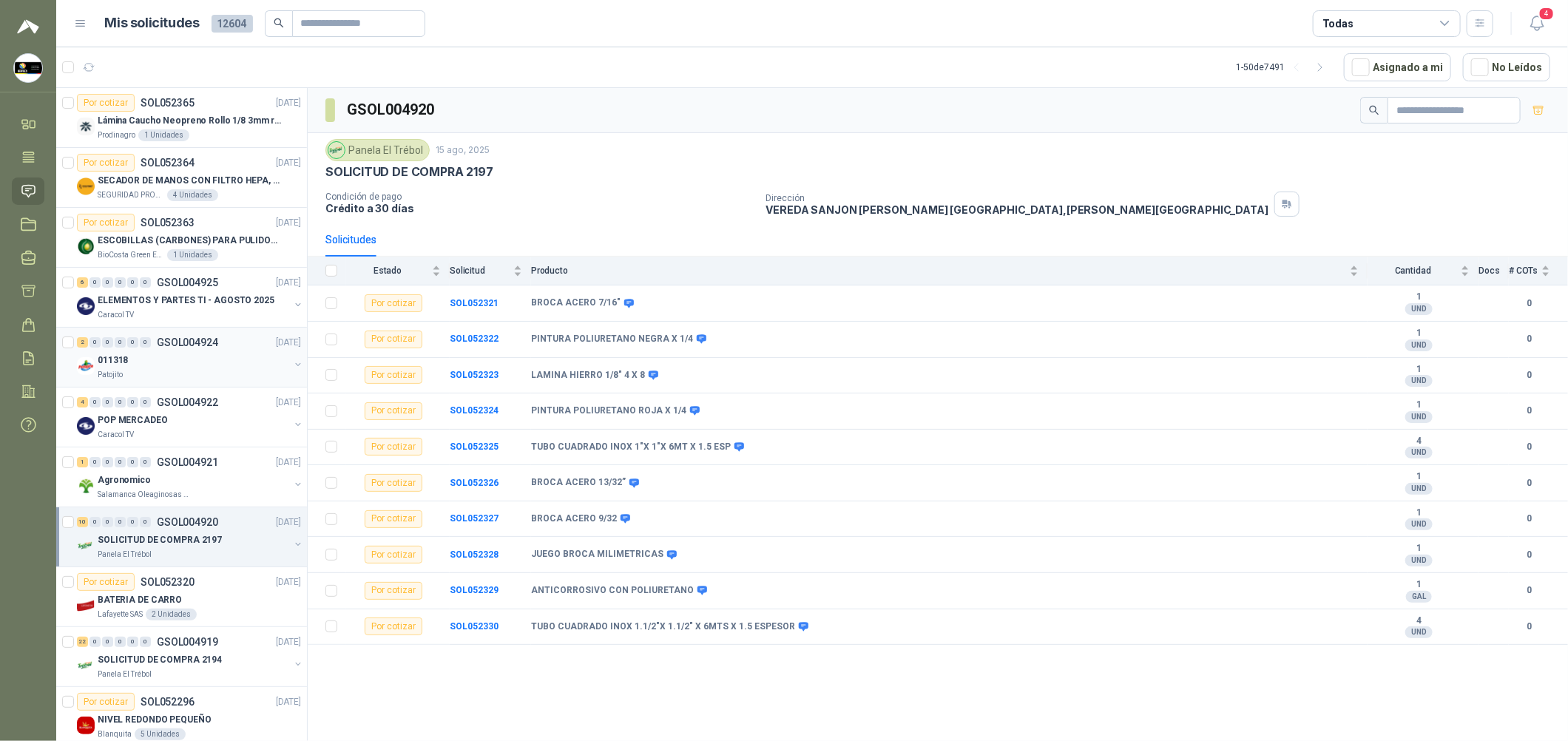
click at [203, 353] on div "011318" at bounding box center [193, 360] width 192 height 18
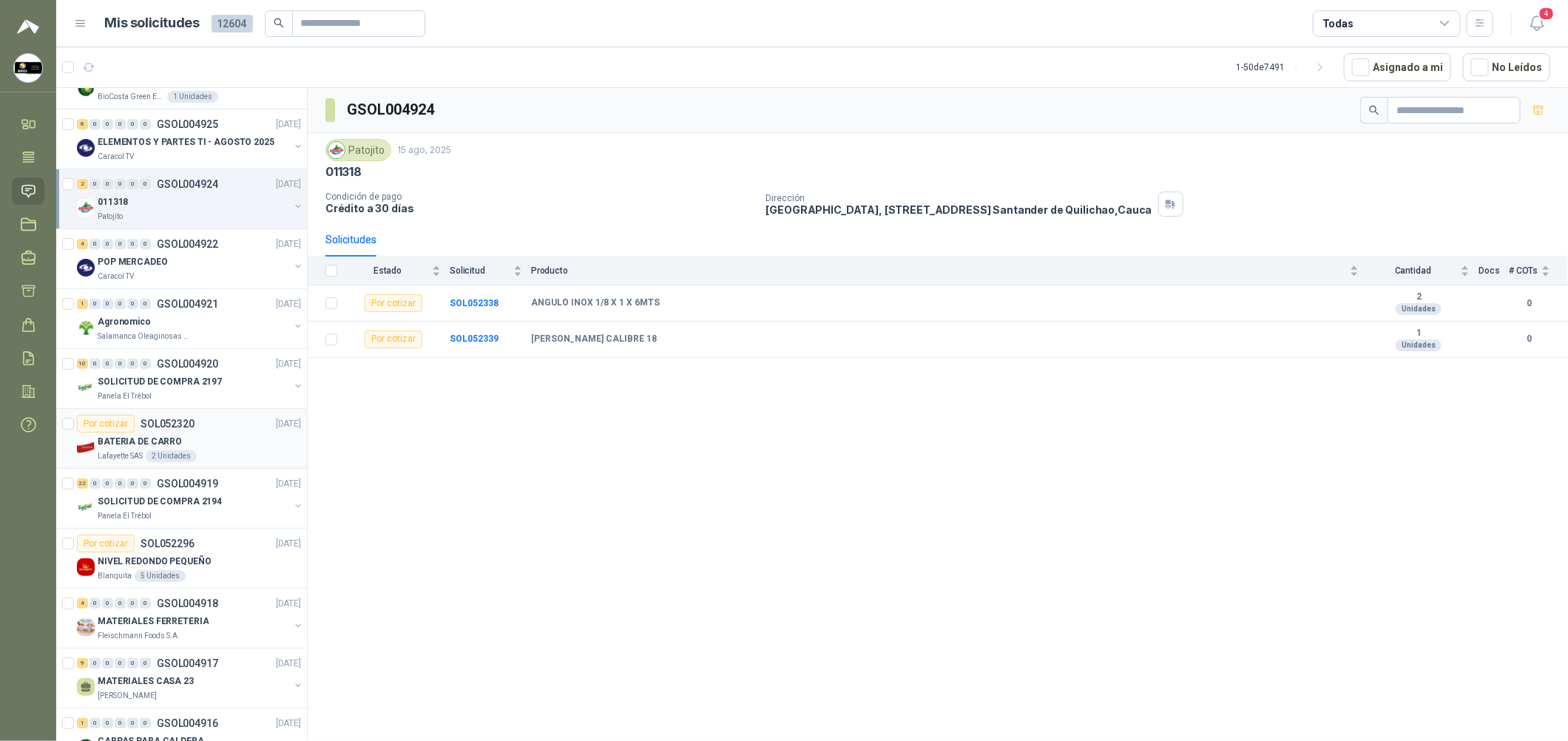
scroll to position [332, 0]
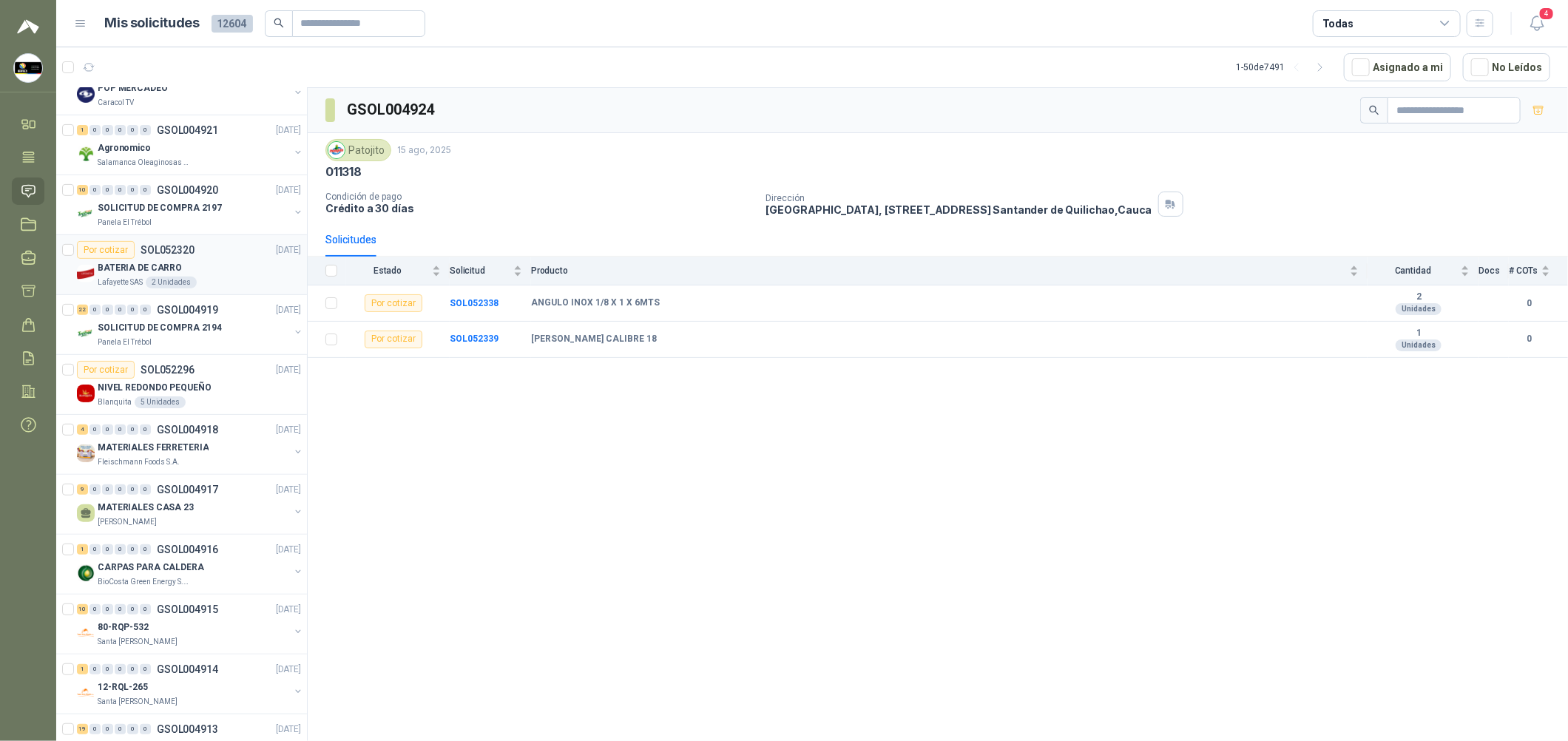
click at [219, 270] on div "BATERIA DE CARRO" at bounding box center [198, 267] width 203 height 18
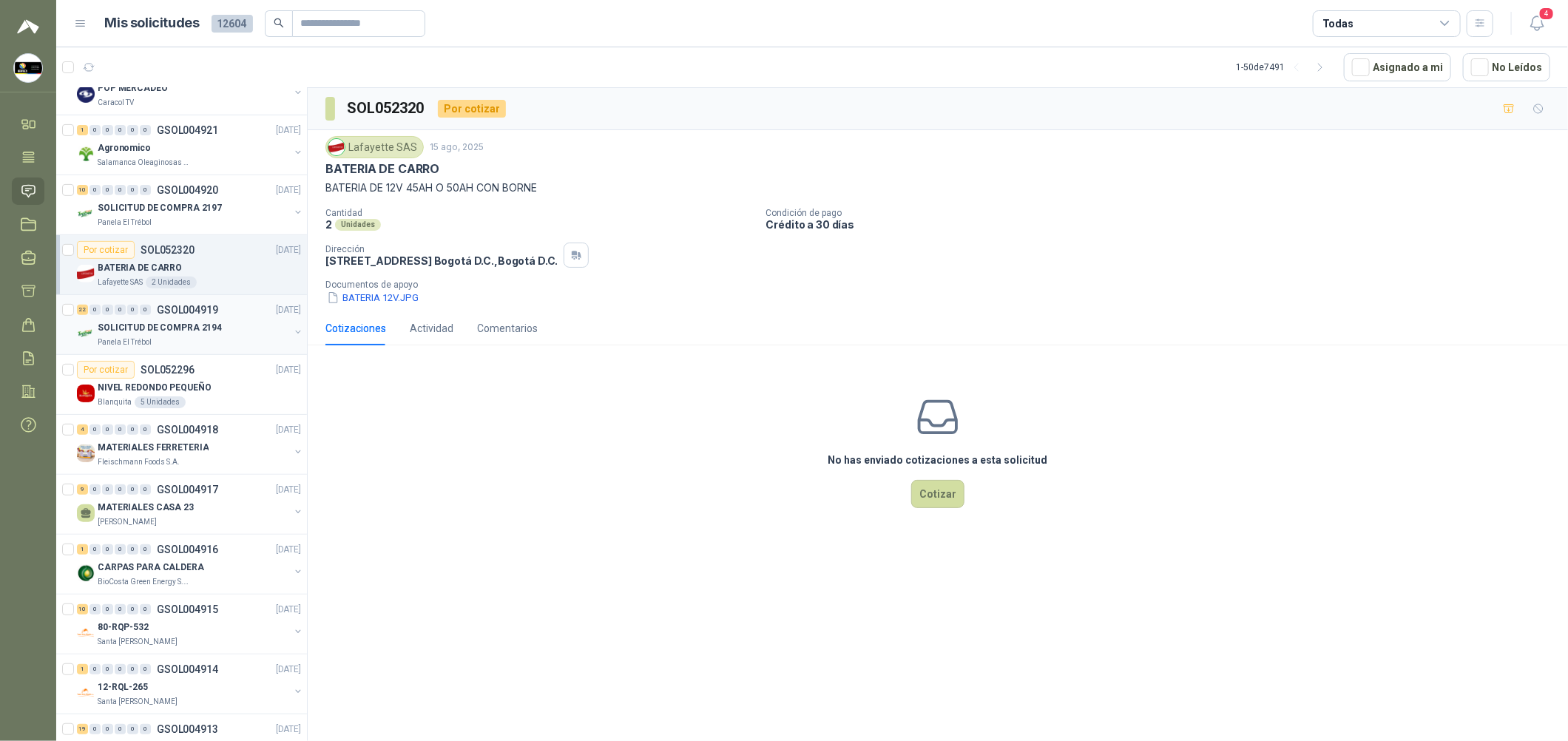
click at [248, 324] on div "SOLICITUD DE COMPRA 2194" at bounding box center [193, 327] width 192 height 18
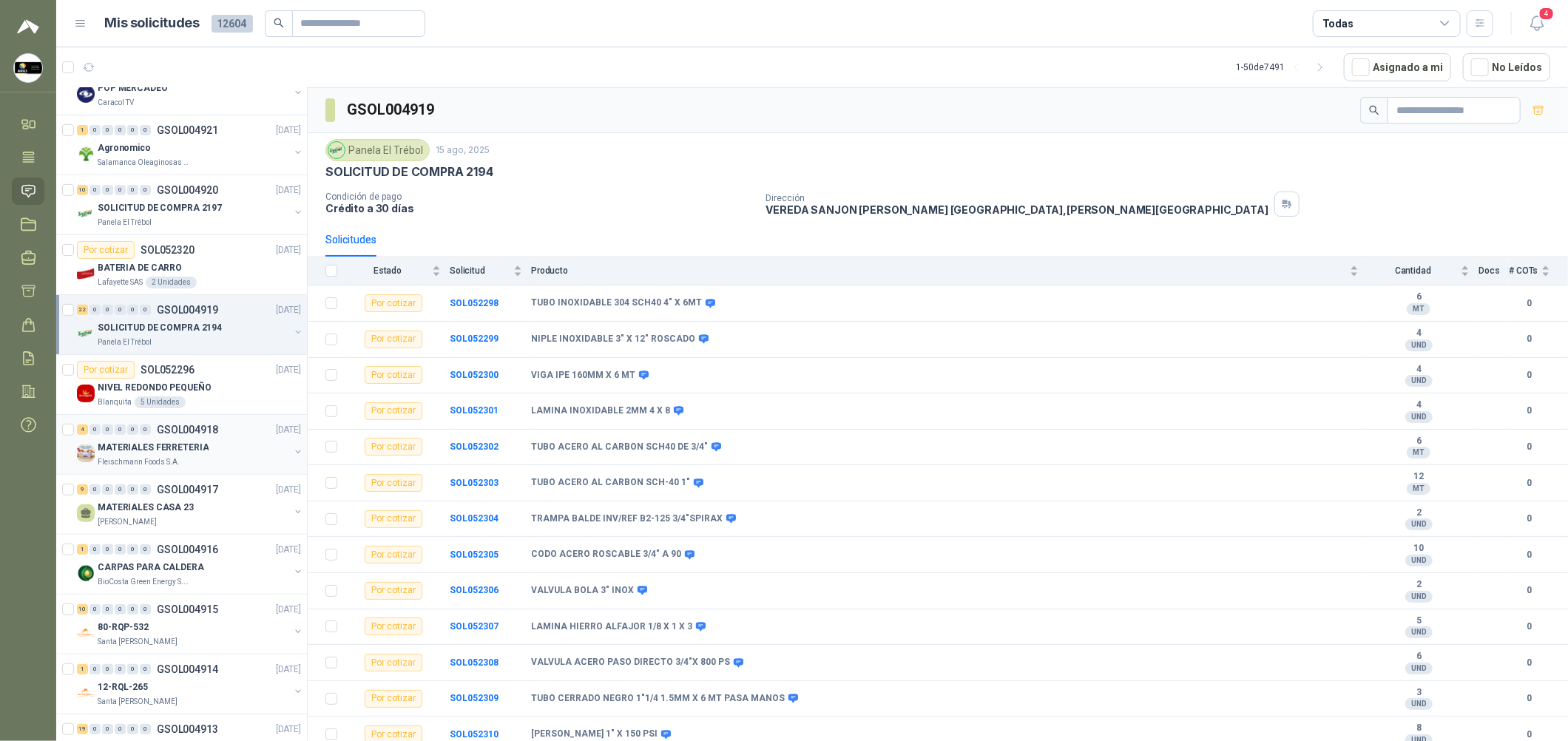
scroll to position [887, 0]
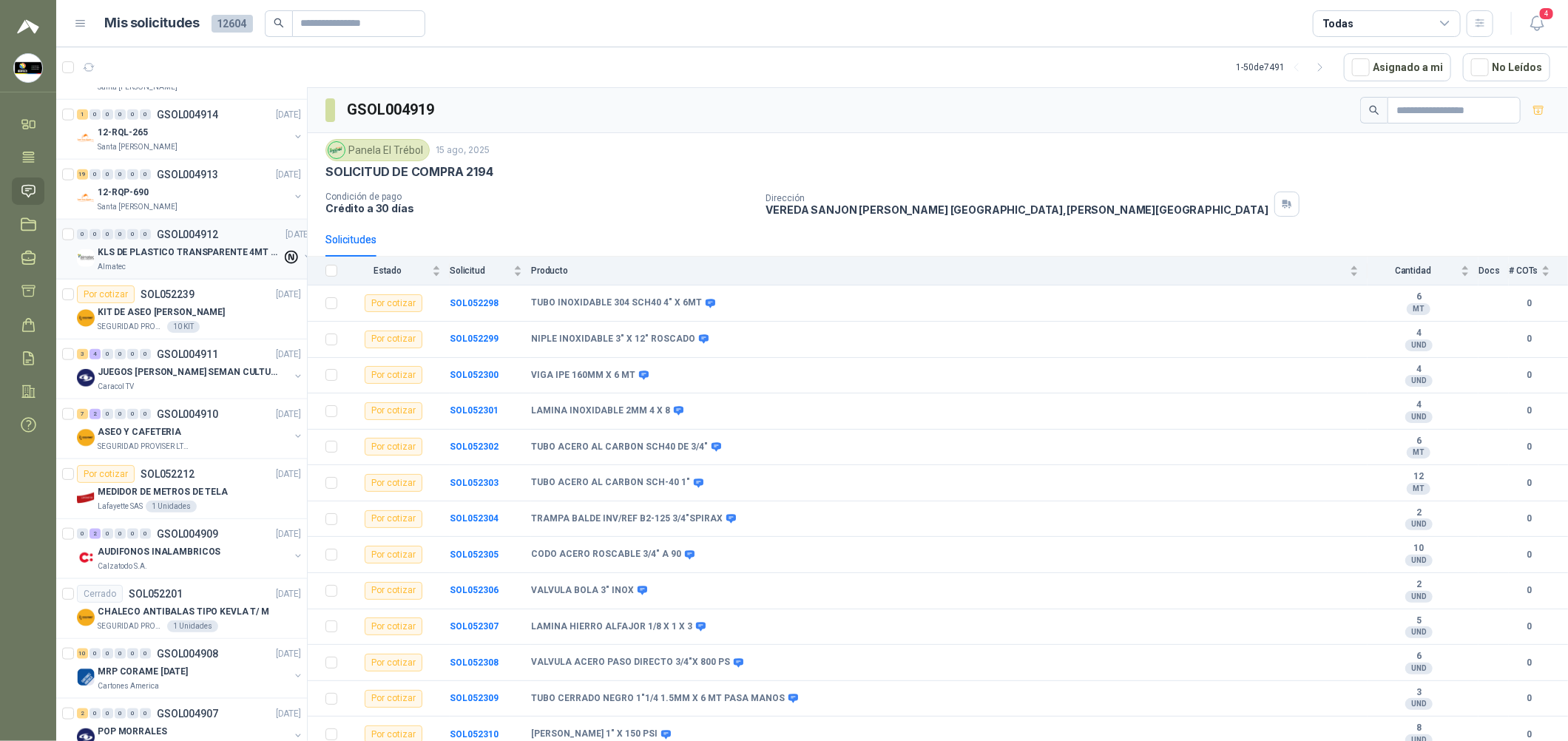
click at [231, 243] on div "KLS DE PLASTICO TRANSPARENTE 4MT CAL 4 Y CINTA TRA" at bounding box center [189, 251] width 184 height 18
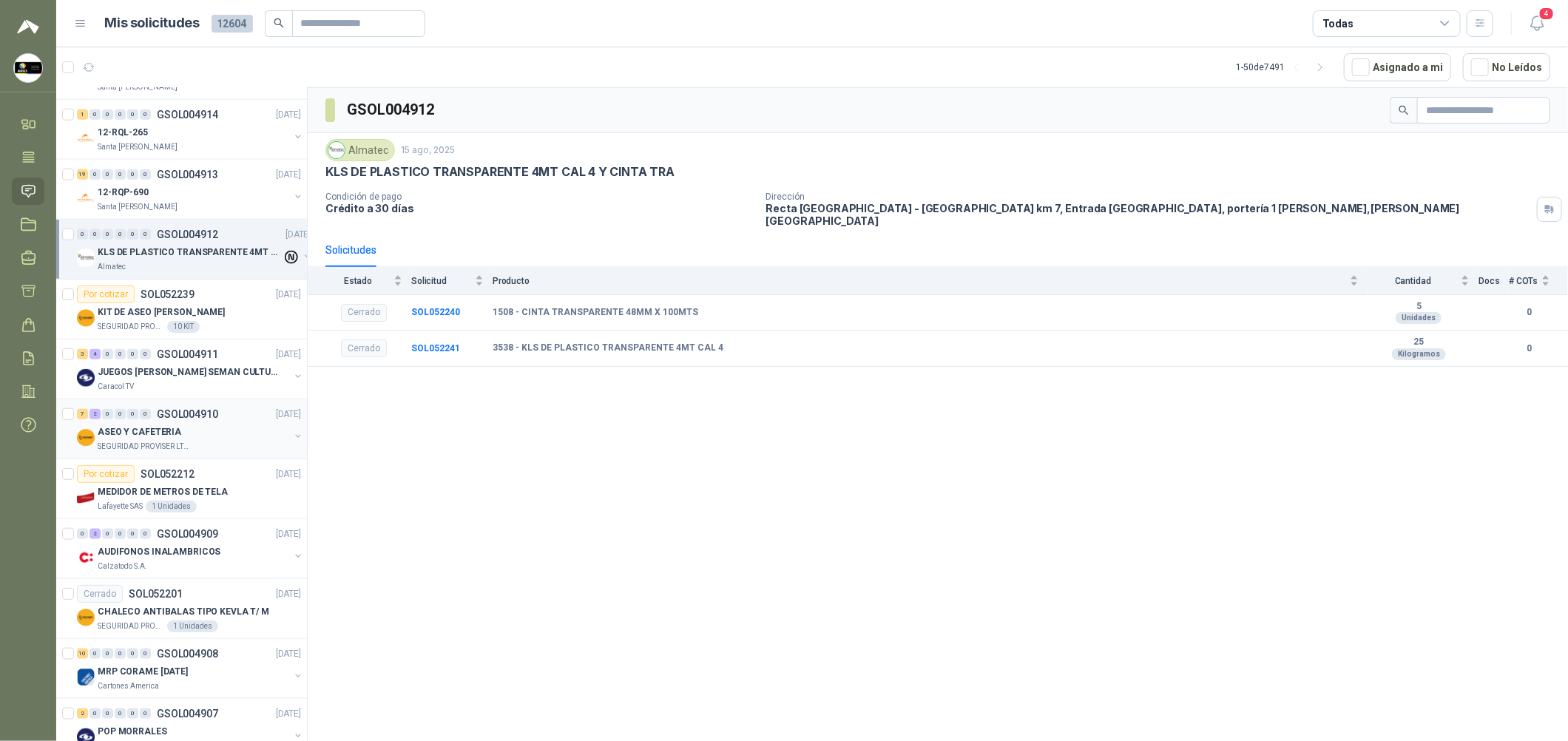
click at [243, 416] on div "7 2 0 0 0 0 GSOL004910 [DATE]" at bounding box center [190, 414] width 227 height 18
